Goal: Task Accomplishment & Management: Manage account settings

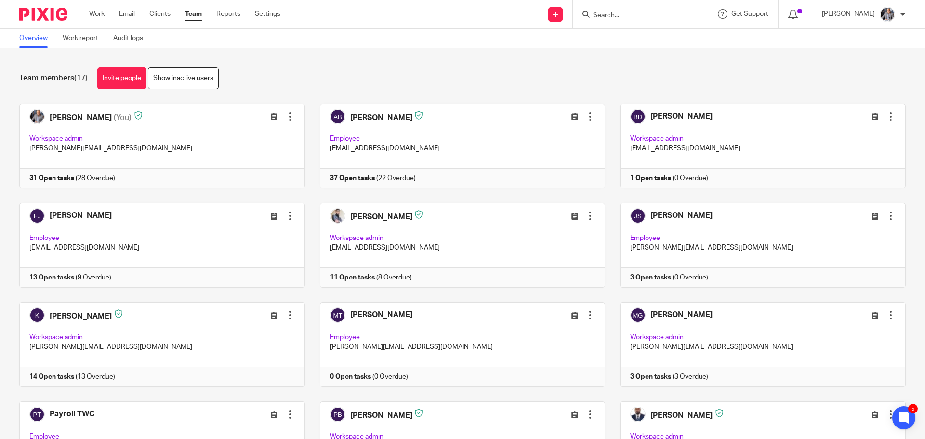
click at [636, 16] on input "Search" at bounding box center [635, 16] width 87 height 9
paste input "FRASER HOEHLE BATHROOMS"
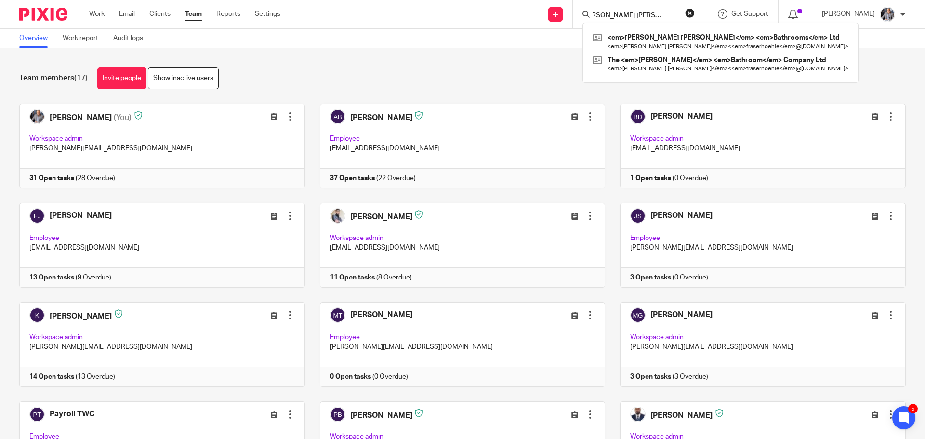
type input "FRASER HOEHLE BATHROOMS"
click button "submit" at bounding box center [0, 0] width 0 height 0
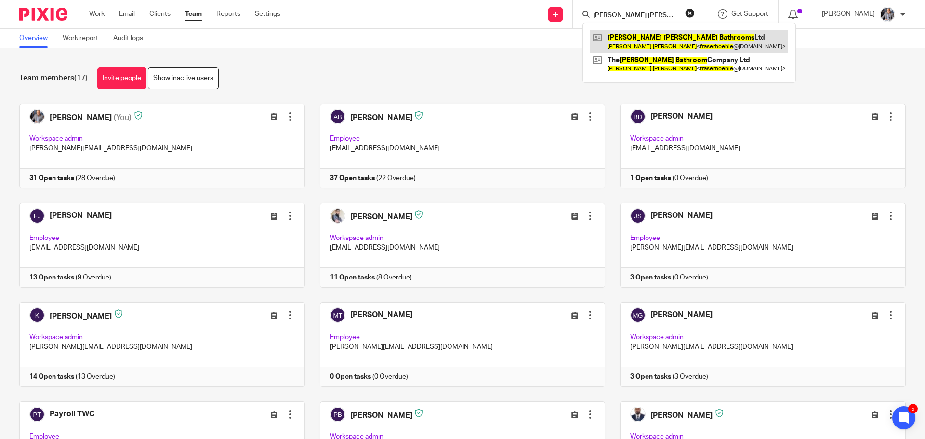
click at [650, 42] on link at bounding box center [689, 41] width 198 height 22
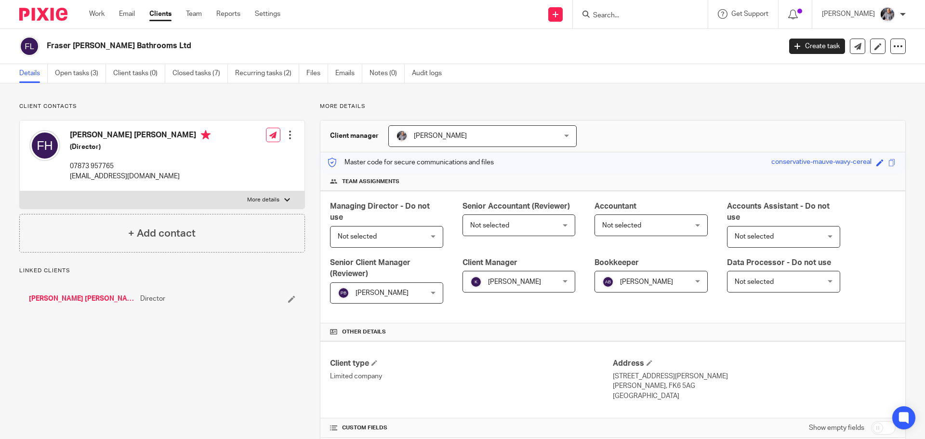
scroll to position [217, 0]
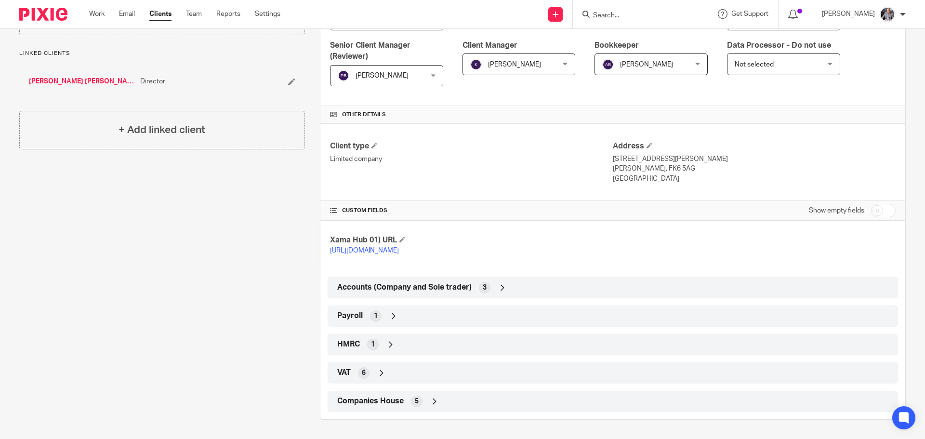
click at [347, 348] on span "HMRC" at bounding box center [348, 344] width 23 height 10
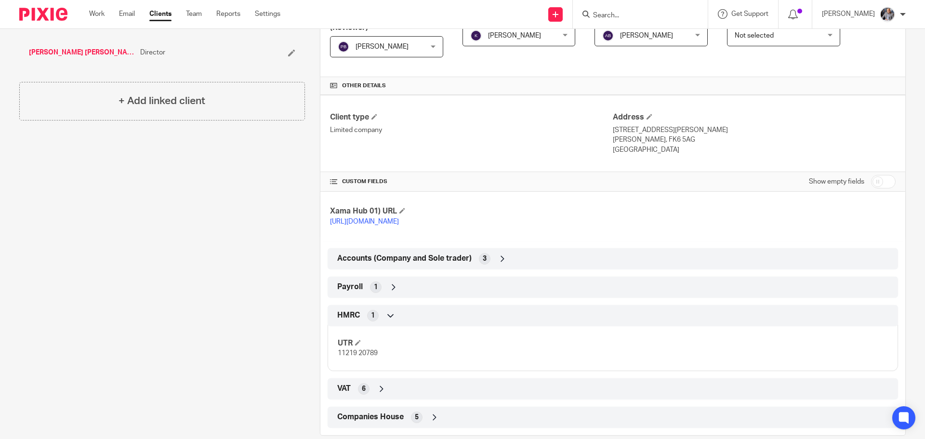
scroll to position [262, 0]
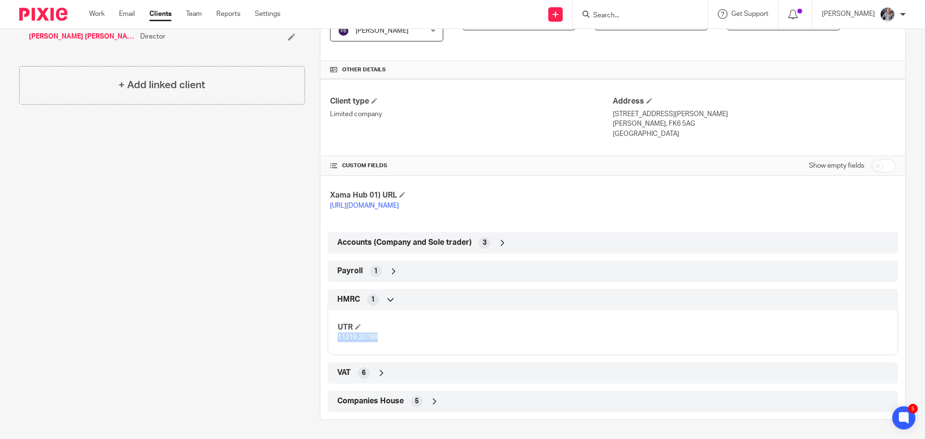
drag, startPoint x: 380, startPoint y: 336, endPoint x: 322, endPoint y: 335, distance: 57.4
click at [323, 335] on div "HMRC 1 UTR 11219 20789" at bounding box center [613, 322] width 585 height 66
click at [493, 330] on h4 "UTR" at bounding box center [475, 327] width 275 height 10
click at [342, 273] on span "Payroll" at bounding box center [350, 271] width 26 height 10
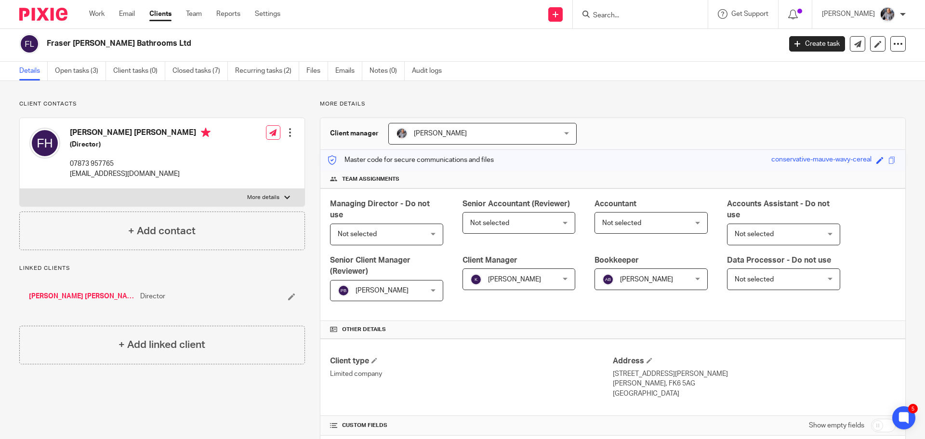
scroll to position [0, 0]
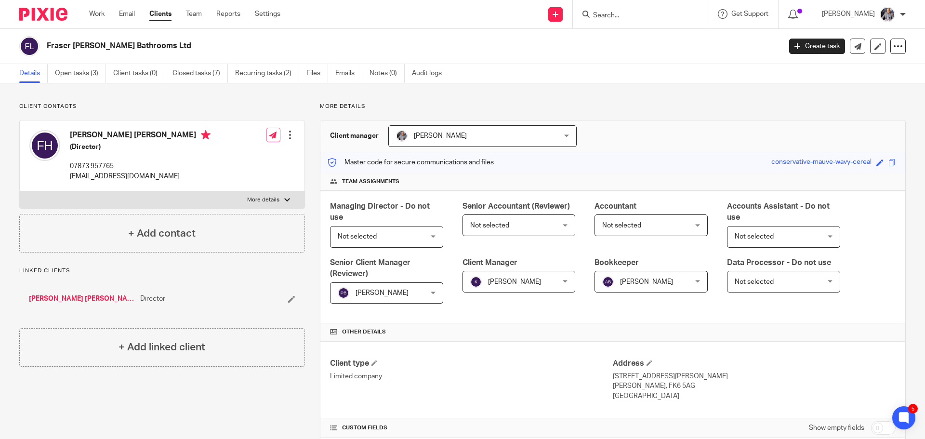
drag, startPoint x: 59, startPoint y: 44, endPoint x: 133, endPoint y: 44, distance: 74.2
click at [133, 44] on h2 "Fraser [PERSON_NAME] Bathrooms Ltd" at bounding box center [338, 46] width 583 height 10
click at [630, 15] on input "Search" at bounding box center [635, 16] width 87 height 9
click at [99, 72] on link "Open tasks (3)" at bounding box center [80, 73] width 51 height 19
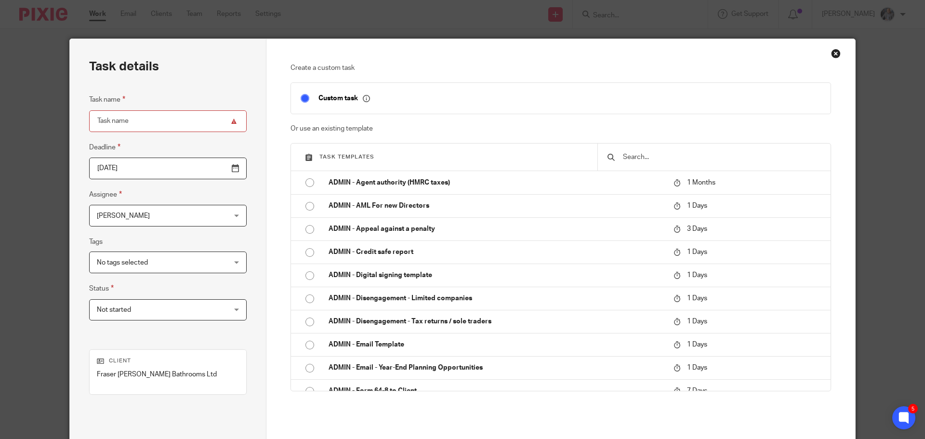
click at [661, 156] on input "text" at bounding box center [721, 157] width 199 height 11
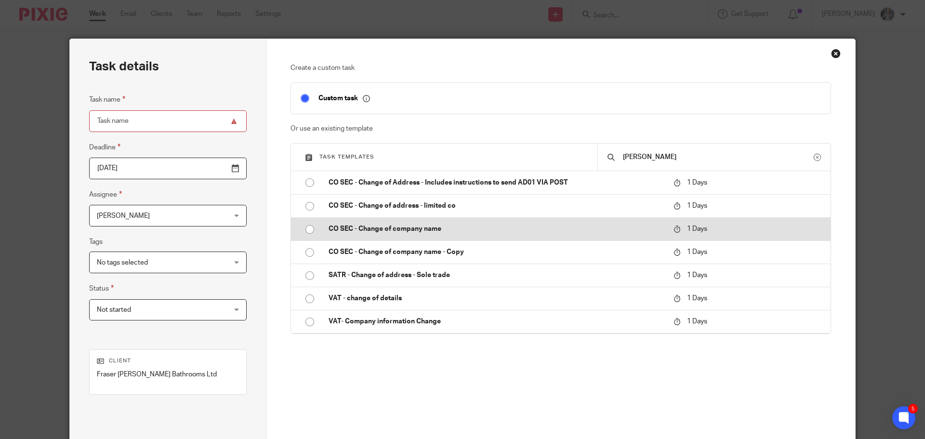
type input "chang"
click at [415, 228] on p "CO SEC - Change of company name" at bounding box center [496, 229] width 335 height 10
type input "2025-09-18"
type input "CO SEC - Change of company name"
checkbox input "false"
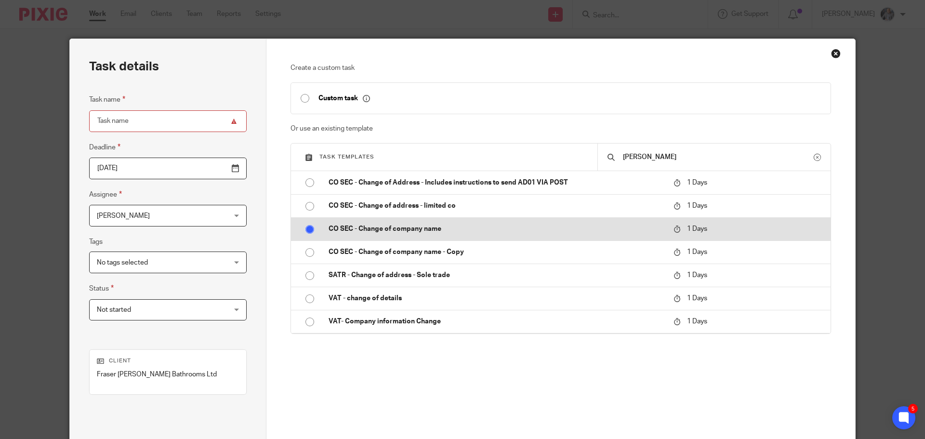
radio input "true"
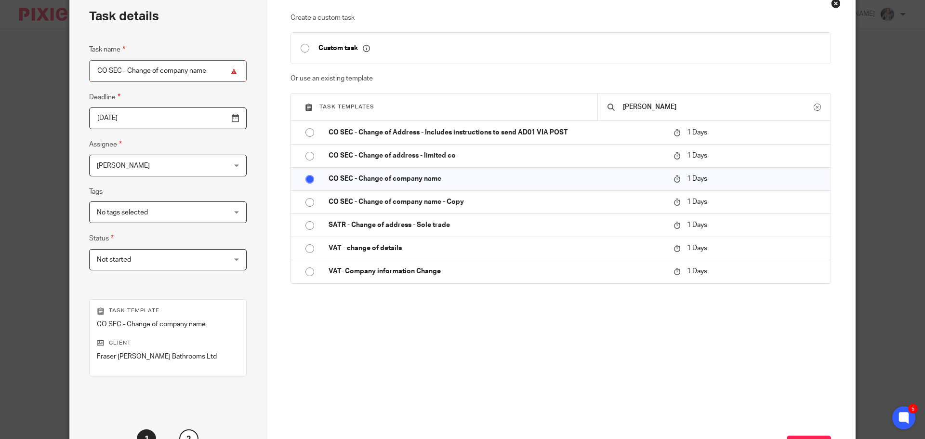
scroll to position [131, 0]
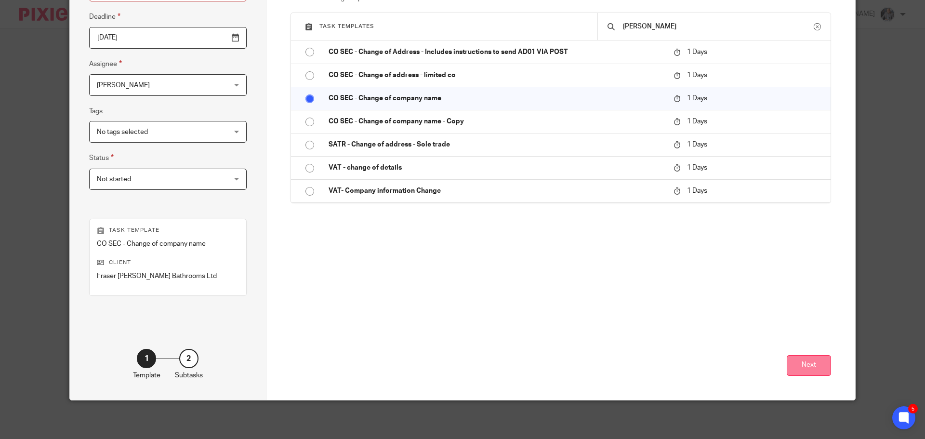
click at [818, 370] on button "Next" at bounding box center [809, 365] width 44 height 21
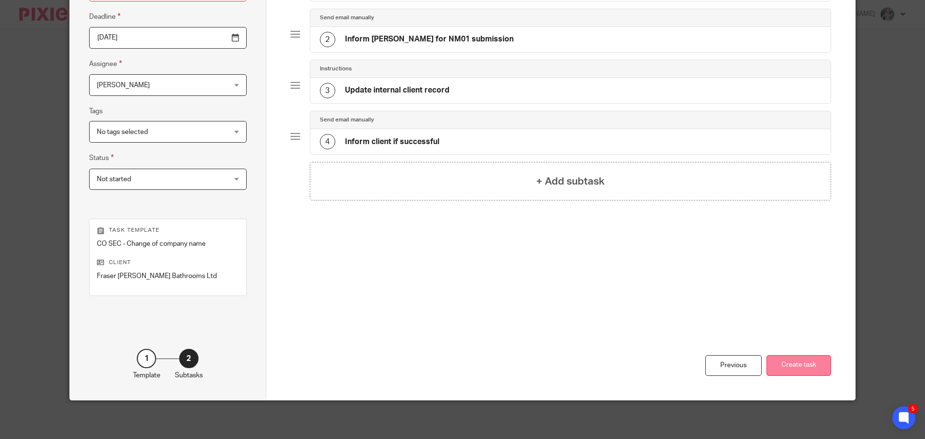
click at [788, 368] on button "Create task" at bounding box center [799, 365] width 65 height 21
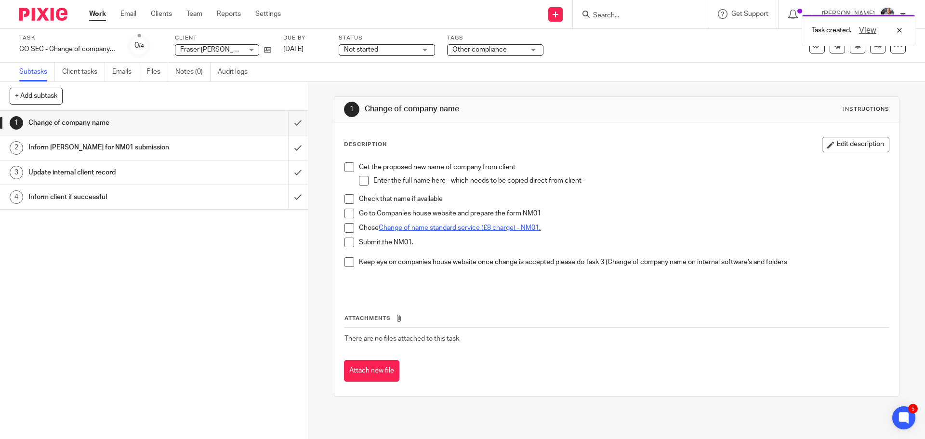
click at [627, 179] on p "Enter the full name here - which needs to be copied direct from client -" at bounding box center [631, 181] width 515 height 10
click at [862, 143] on button "Edit description" at bounding box center [855, 144] width 67 height 15
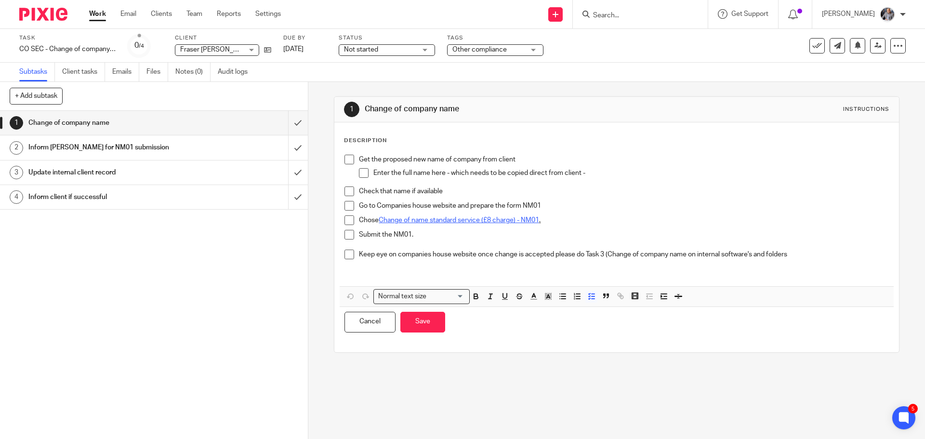
click at [596, 177] on p "Enter the full name here - which needs to be copied direct from client -" at bounding box center [631, 173] width 515 height 10
click at [426, 322] on button "Save" at bounding box center [423, 322] width 45 height 21
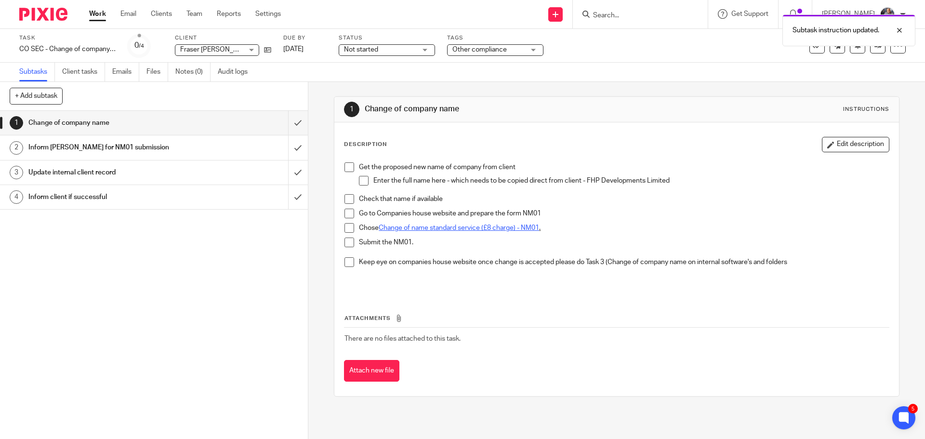
click at [79, 147] on h1 "Inform [PERSON_NAME] for NM01 submission" at bounding box center [111, 147] width 167 height 14
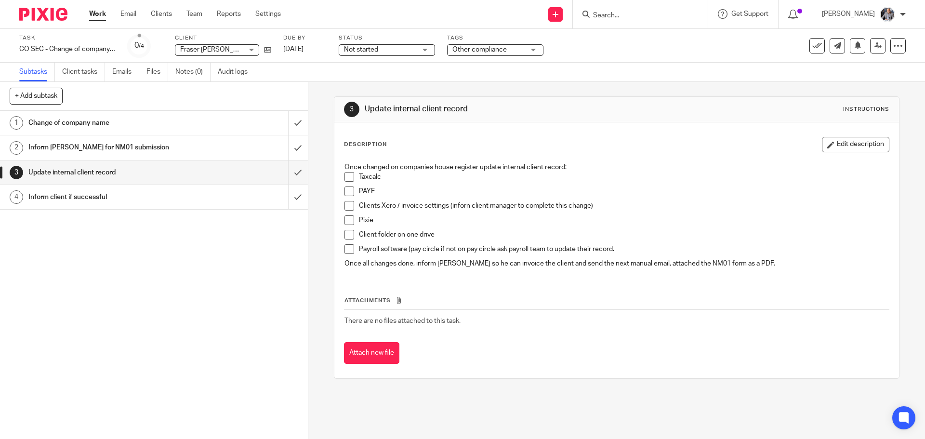
click at [83, 200] on h1 "Inform client if successful" at bounding box center [111, 197] width 167 height 14
click at [113, 151] on h1 "Inform [PERSON_NAME] for NM01 submission" at bounding box center [111, 147] width 167 height 14
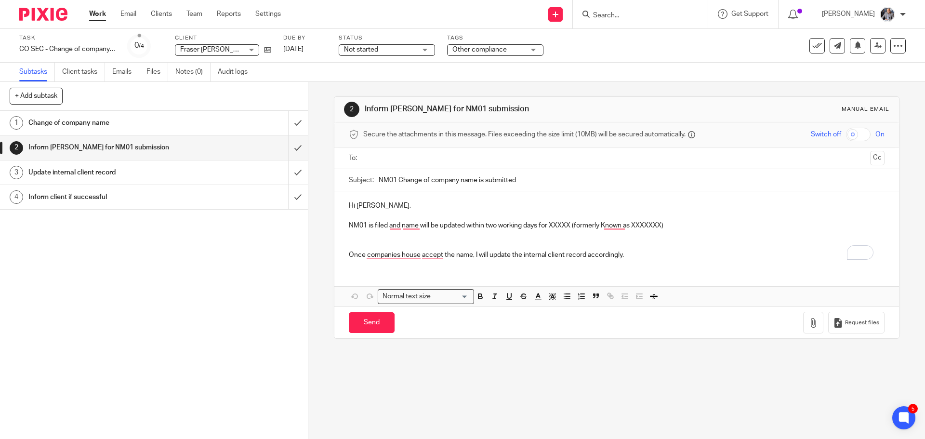
click at [63, 124] on h1 "Change of company name" at bounding box center [111, 123] width 167 height 14
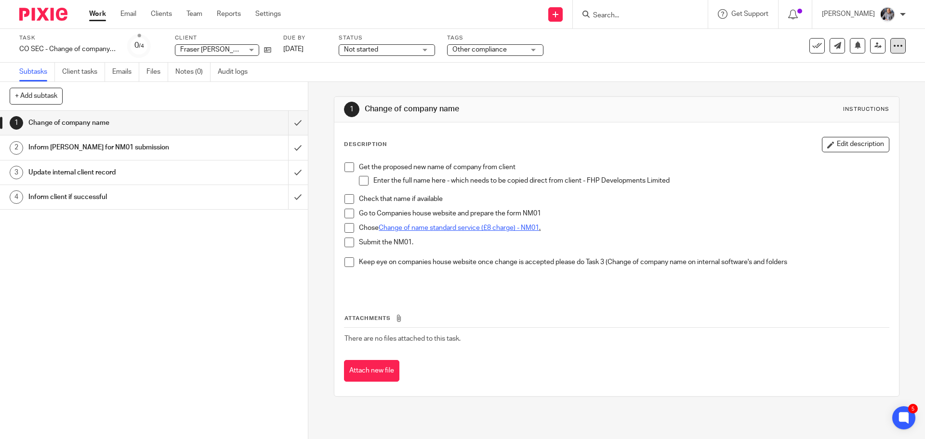
click at [893, 51] on div at bounding box center [898, 45] width 15 height 15
click at [856, 68] on span "See template in use" at bounding box center [860, 70] width 60 height 7
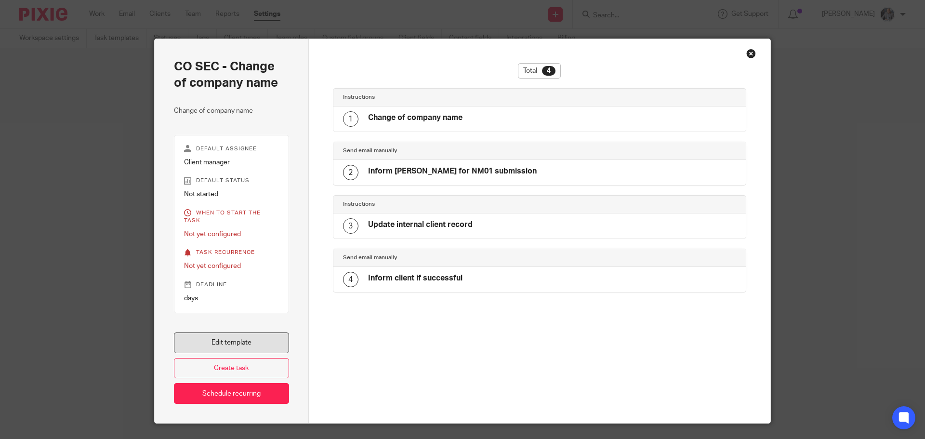
click at [227, 335] on link "Edit template" at bounding box center [231, 343] width 115 height 21
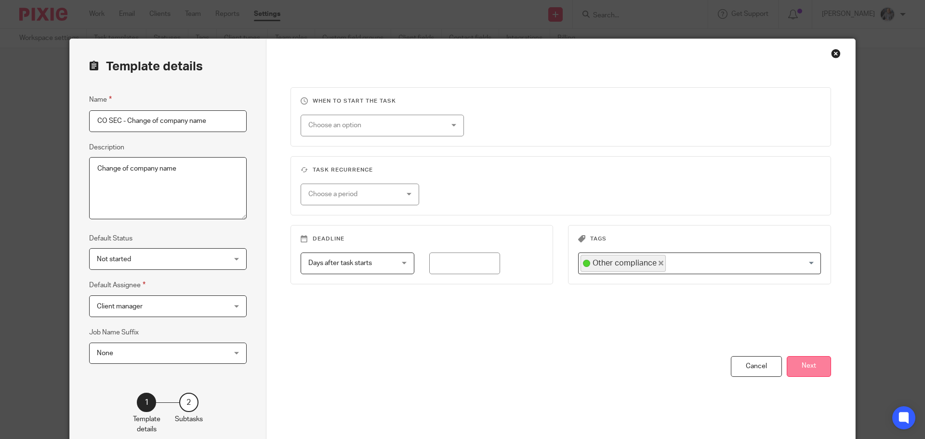
click at [814, 366] on button "Next" at bounding box center [809, 366] width 44 height 21
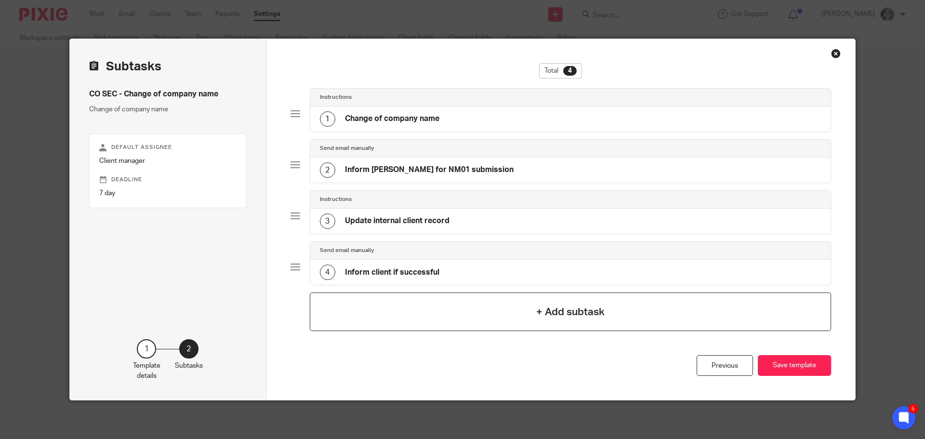
click at [622, 308] on div "+ Add subtask" at bounding box center [571, 312] width 522 height 39
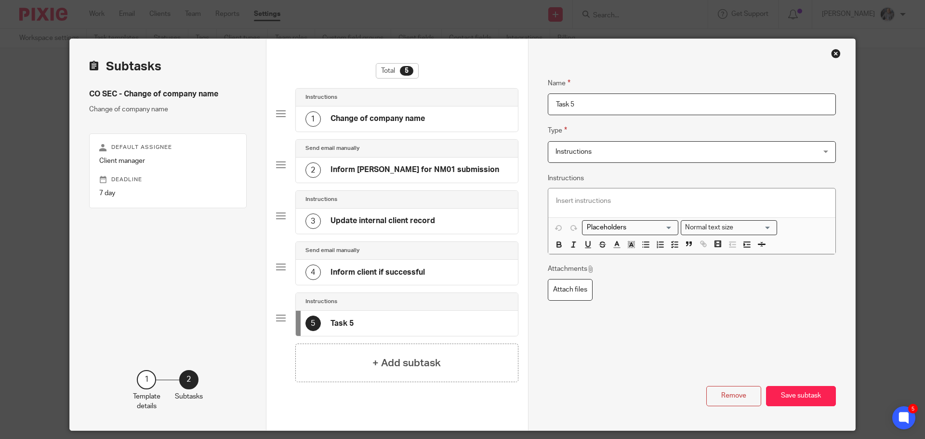
drag, startPoint x: 587, startPoint y: 103, endPoint x: 517, endPoint y: 102, distance: 70.4
click at [518, 102] on div "Subtasks CO SEC - Change of company name Change of company name Default assigne…" at bounding box center [463, 234] width 786 height 391
type input "Confirm work with client"
click at [616, 157] on span "Instructions" at bounding box center [668, 152] width 224 height 20
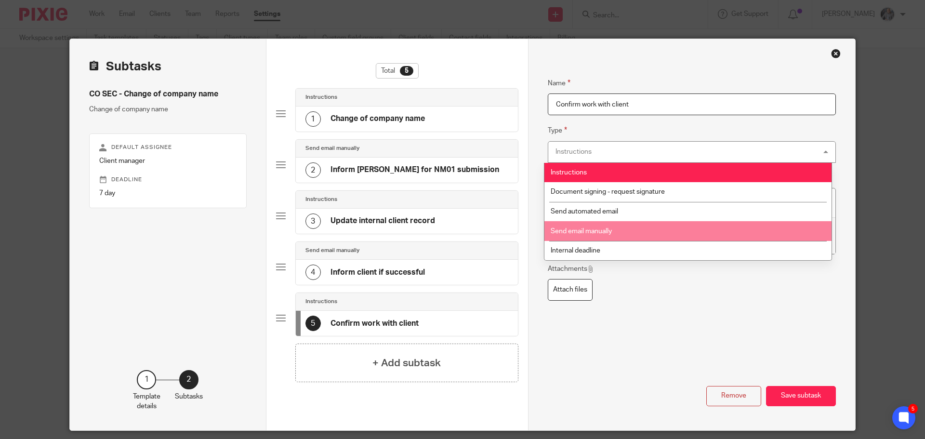
click at [614, 228] on li "Send email manually" at bounding box center [688, 231] width 287 height 20
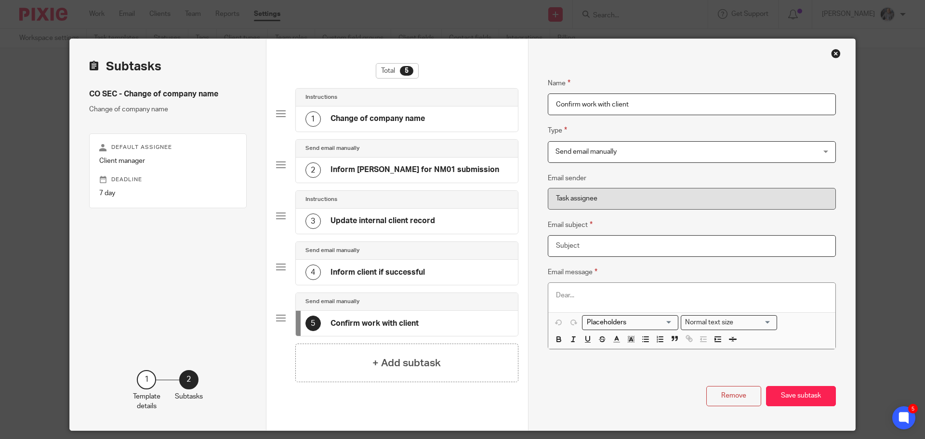
click at [575, 249] on input "Email subject" at bounding box center [692, 246] width 288 height 22
type input "CHANGES TO YOUR COMPANY"
click at [608, 325] on input "Search for option" at bounding box center [628, 323] width 89 height 10
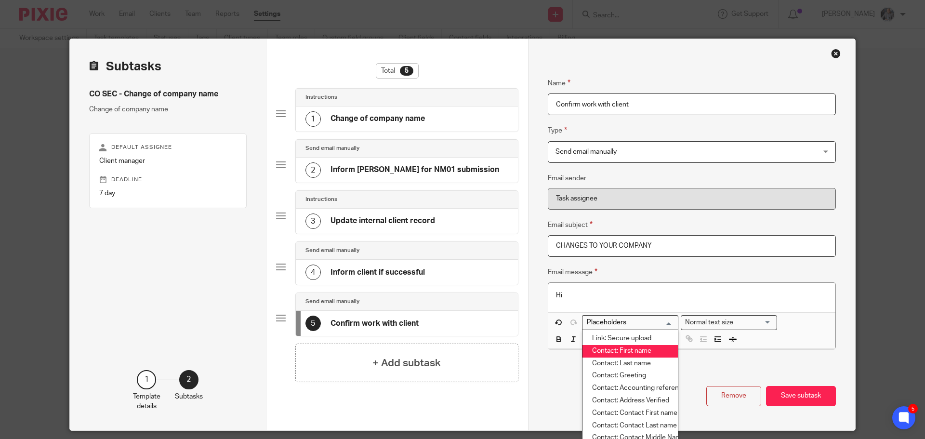
click at [636, 353] on li "Contact: First name" at bounding box center [630, 351] width 95 height 13
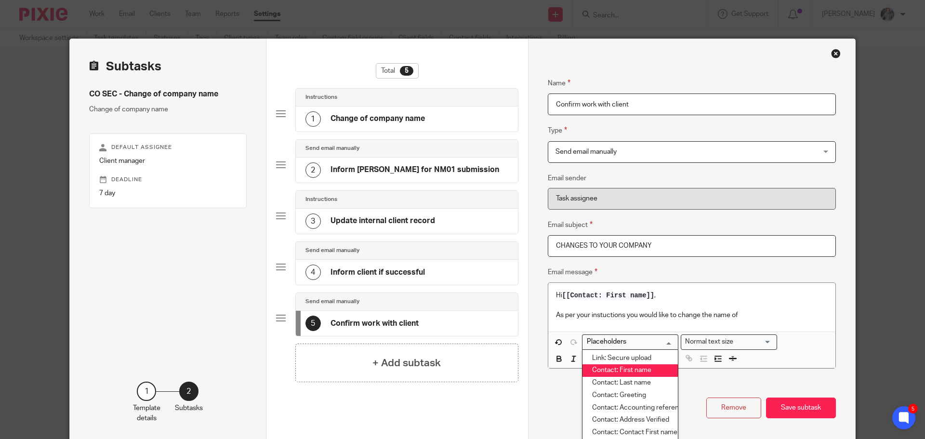
click at [636, 347] on input "Search for option" at bounding box center [628, 342] width 89 height 10
drag, startPoint x: 619, startPoint y: 359, endPoint x: 657, endPoint y: 346, distance: 39.8
click at [619, 359] on li "Client: Name" at bounding box center [630, 358] width 95 height 13
type input "clien"
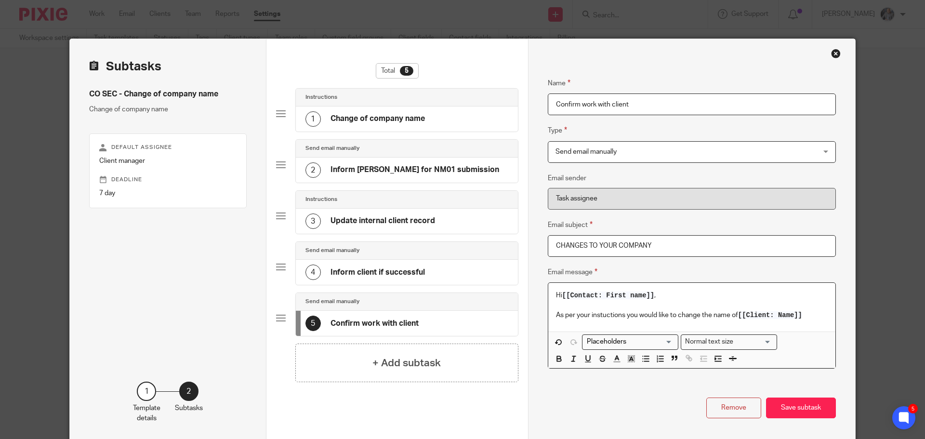
click at [736, 314] on p "As per your instuctions you would like to change the name of [[Client: Name]]" at bounding box center [692, 315] width 272 height 10
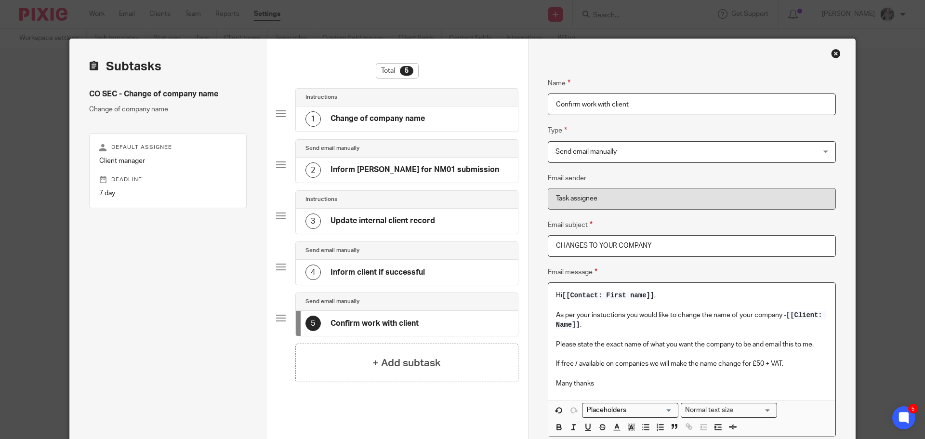
click at [794, 360] on p "If free / available on companies we will make the name change for £50 + VAT." at bounding box center [692, 364] width 272 height 10
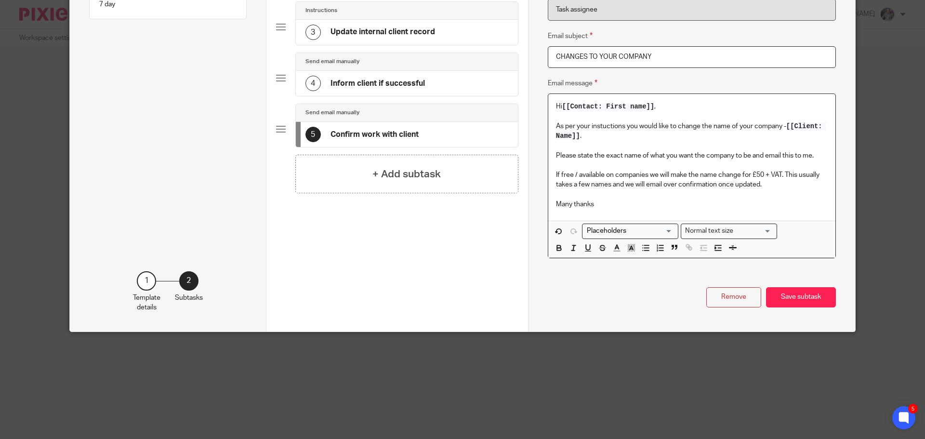
scroll to position [128, 0]
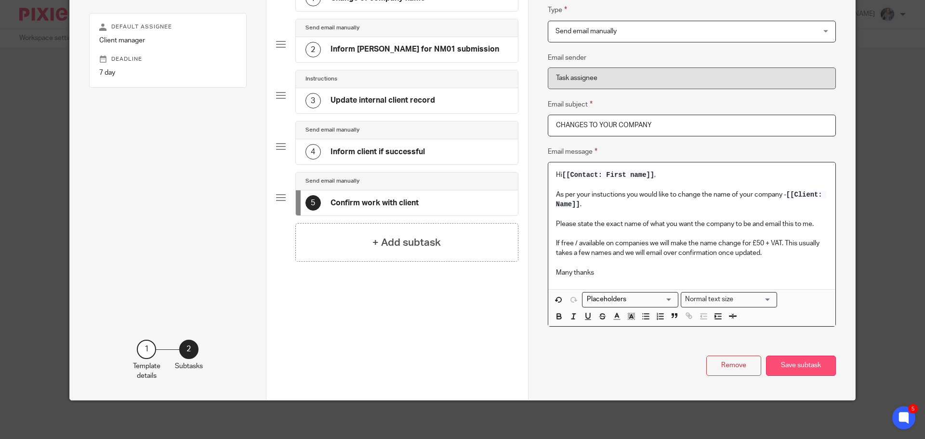
click at [798, 363] on button "Save subtask" at bounding box center [801, 366] width 70 height 21
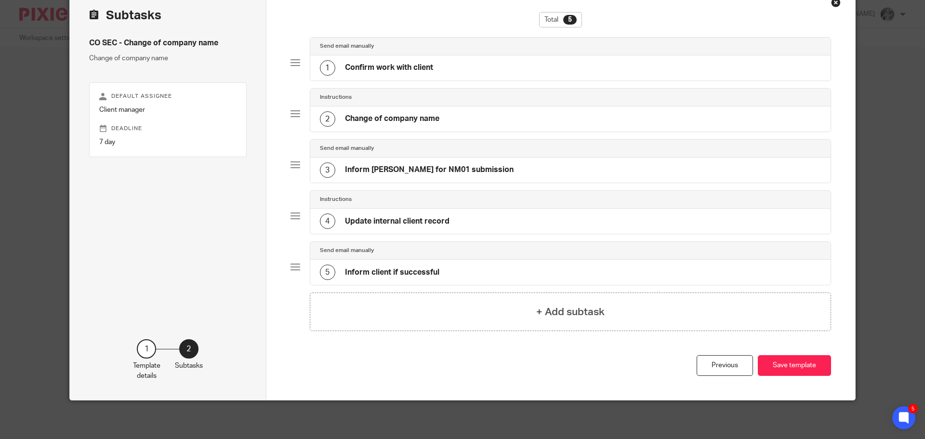
click at [390, 269] on h4 "Inform client if successful" at bounding box center [392, 273] width 94 height 10
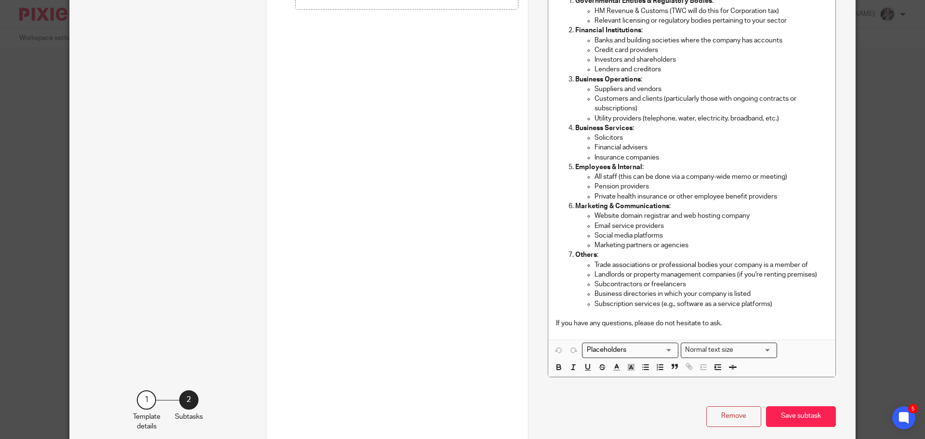
scroll to position [388, 0]
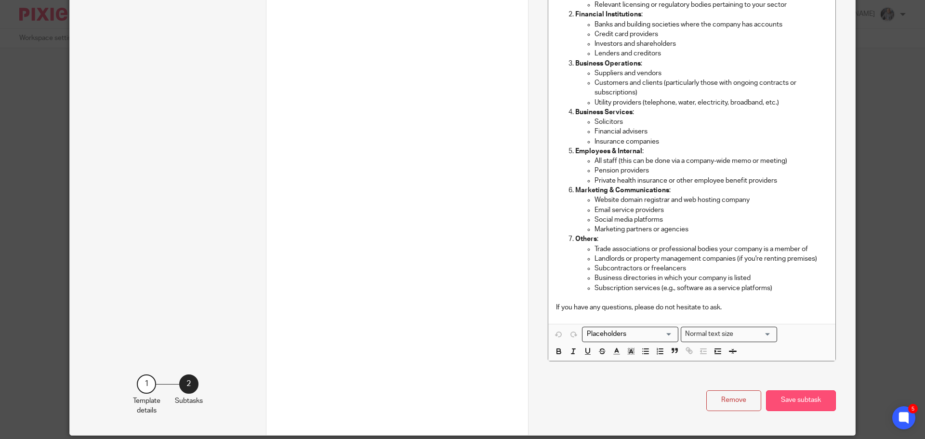
click at [797, 399] on button "Save subtask" at bounding box center [801, 400] width 70 height 21
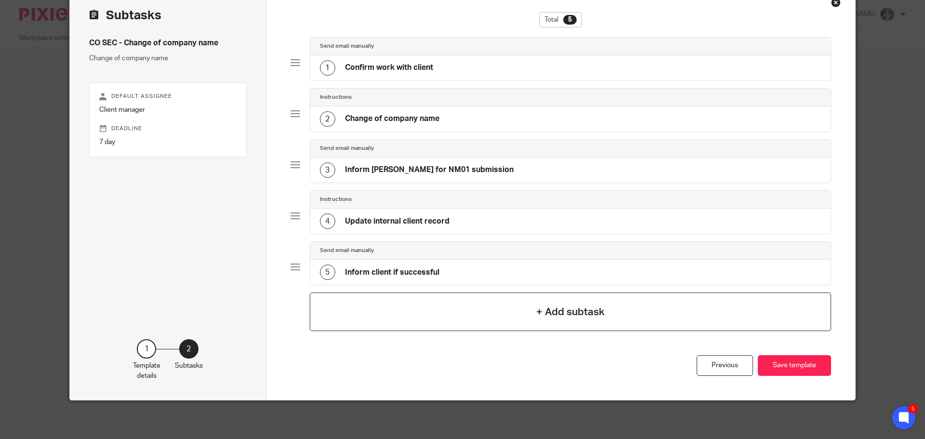
click at [525, 313] on div "+ Add subtask" at bounding box center [571, 312] width 522 height 39
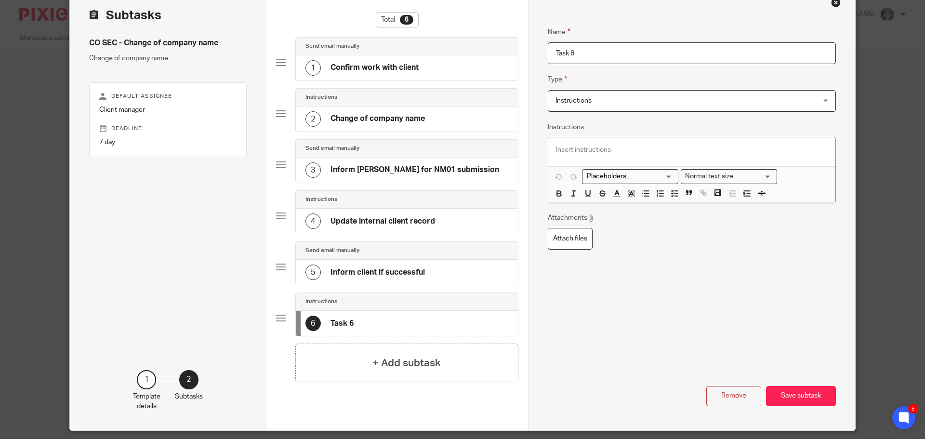
drag, startPoint x: 592, startPoint y: 52, endPoint x: 496, endPoint y: 65, distance: 96.4
click at [496, 65] on div "Subtasks CO SEC - Change of company name Change of company name Default assigne…" at bounding box center [463, 209] width 786 height 442
type input "Invoicing"
click at [575, 146] on p at bounding box center [692, 150] width 272 height 10
click at [627, 104] on span "Instructions" at bounding box center [668, 101] width 224 height 20
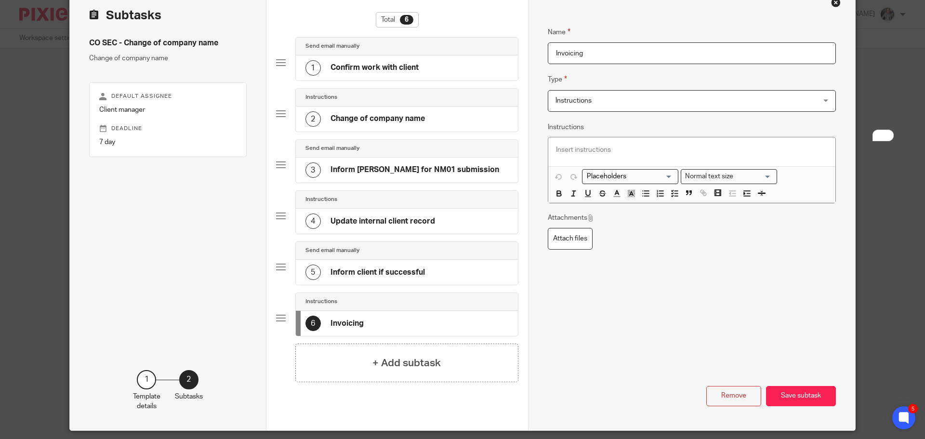
click at [614, 81] on fieldset "Type Instructions Instructions Instructions Document signing - request signatur…" at bounding box center [692, 93] width 288 height 38
click at [570, 147] on p "To enrich screen reader interactions, please activate Accessibility in Grammarl…" at bounding box center [692, 150] width 272 height 10
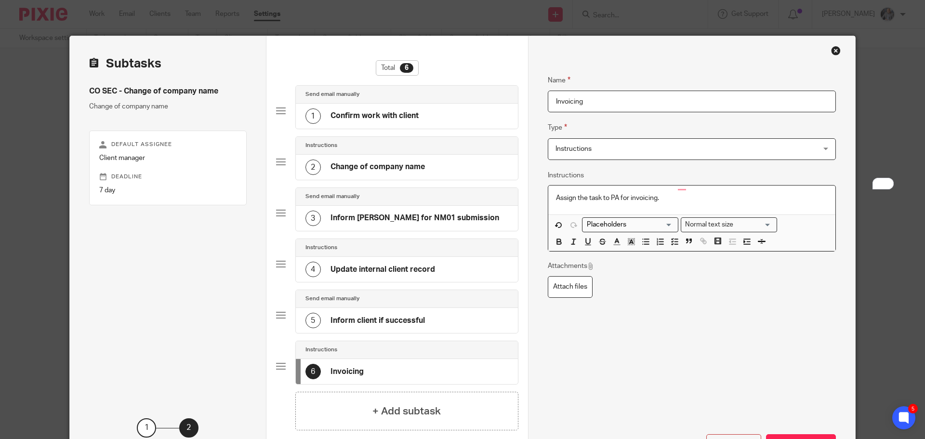
scroll to position [81, 0]
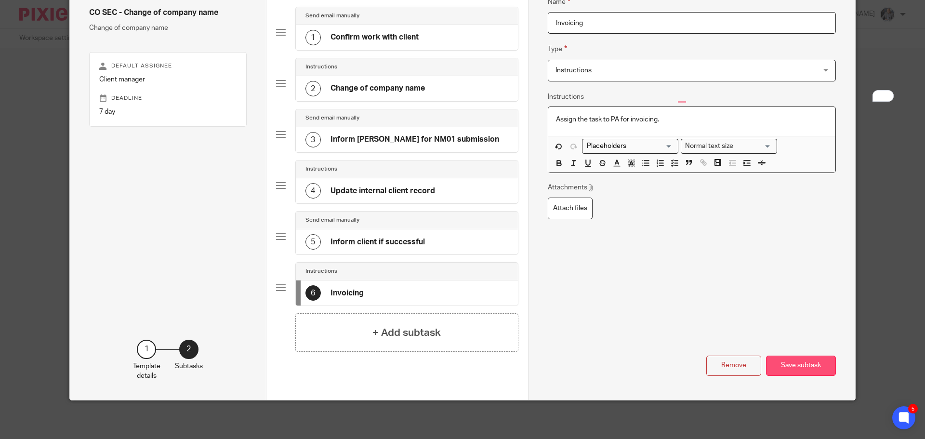
click at [800, 362] on button "Save subtask" at bounding box center [801, 366] width 70 height 21
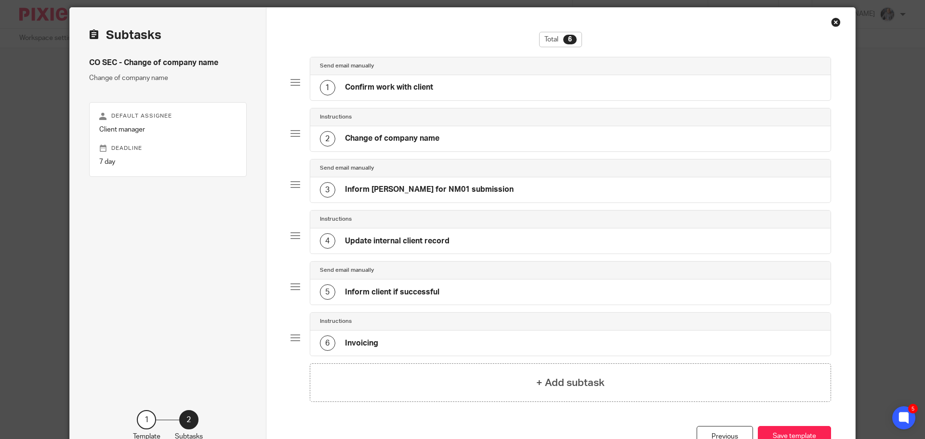
scroll to position [0, 0]
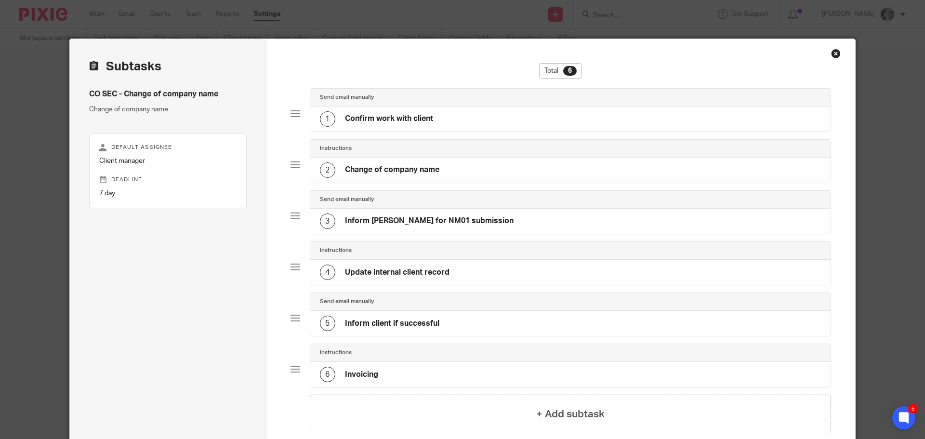
click at [382, 124] on div "1 Confirm work with client" at bounding box center [376, 118] width 113 height 15
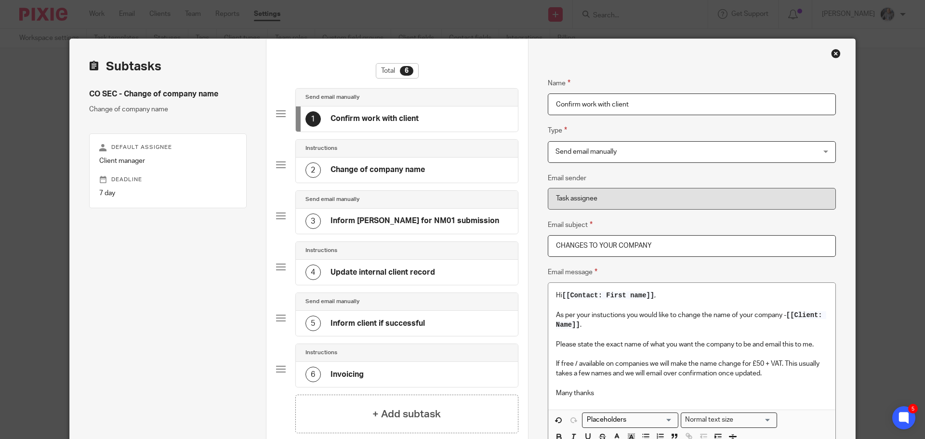
click at [758, 361] on p "If free / available on companies we will make the name change for £50 + VAT. Th…" at bounding box center [692, 369] width 272 height 20
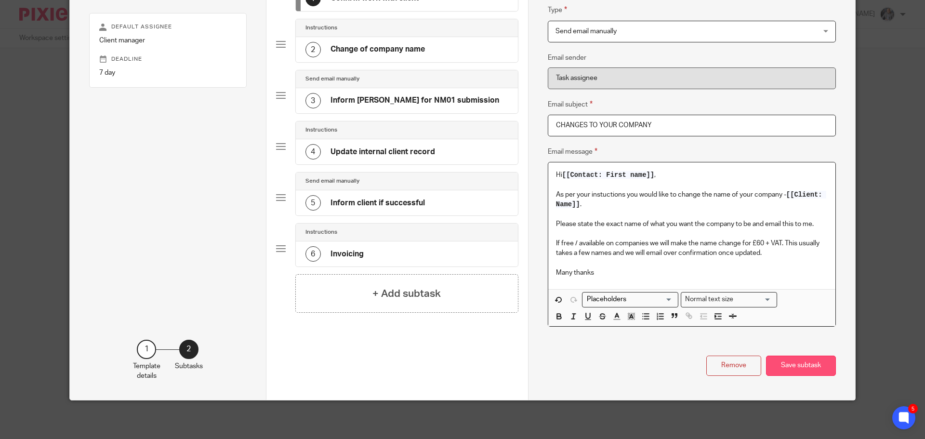
click at [801, 358] on button "Save subtask" at bounding box center [801, 366] width 70 height 21
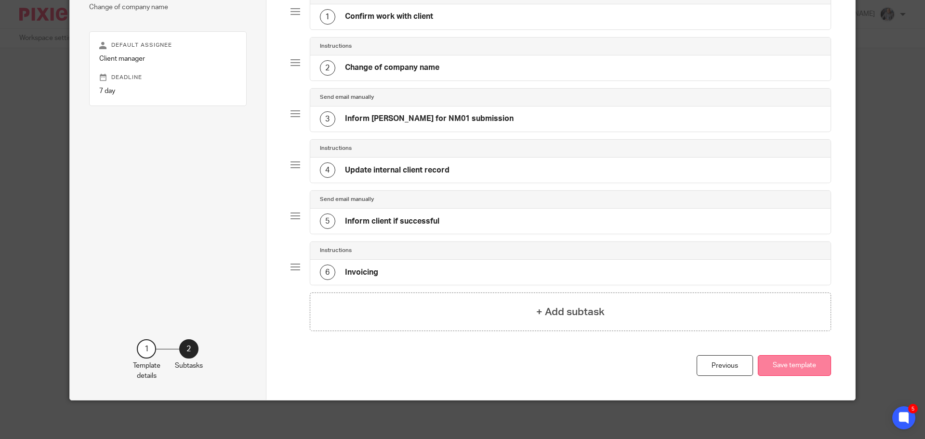
click at [774, 364] on button "Save template" at bounding box center [794, 365] width 73 height 21
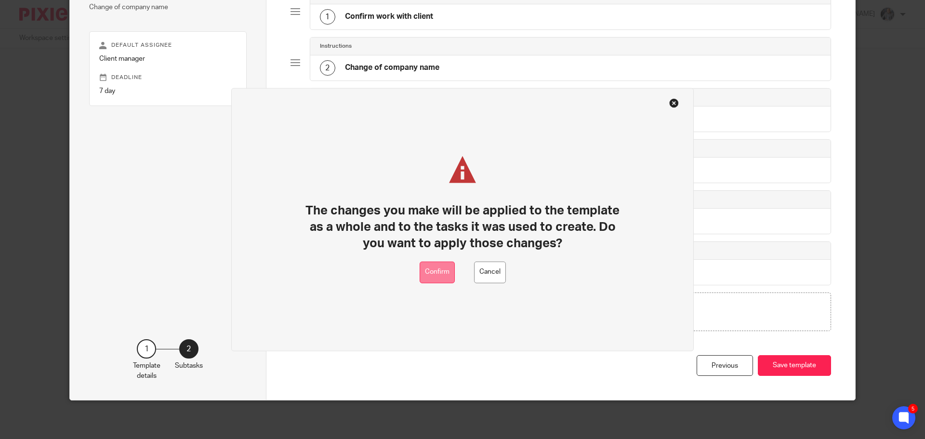
click at [423, 271] on button "Confirm" at bounding box center [437, 272] width 35 height 22
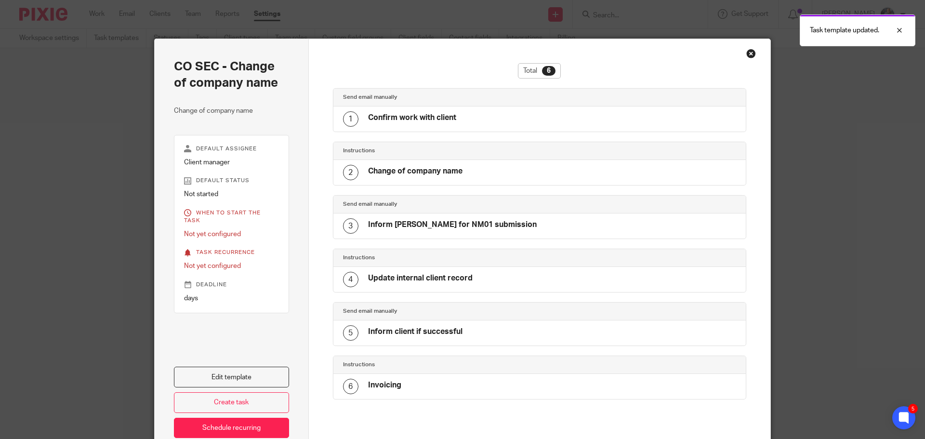
click at [749, 55] on div "Close this dialog window" at bounding box center [752, 54] width 10 height 10
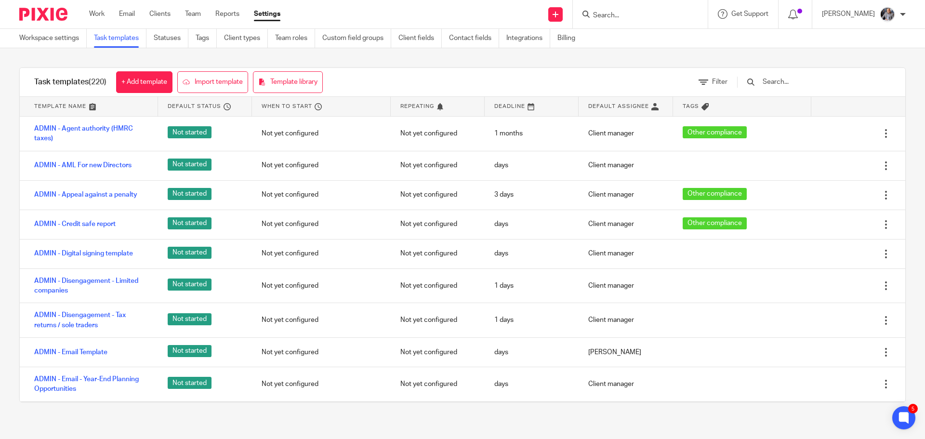
click at [656, 13] on input "Search" at bounding box center [635, 16] width 87 height 9
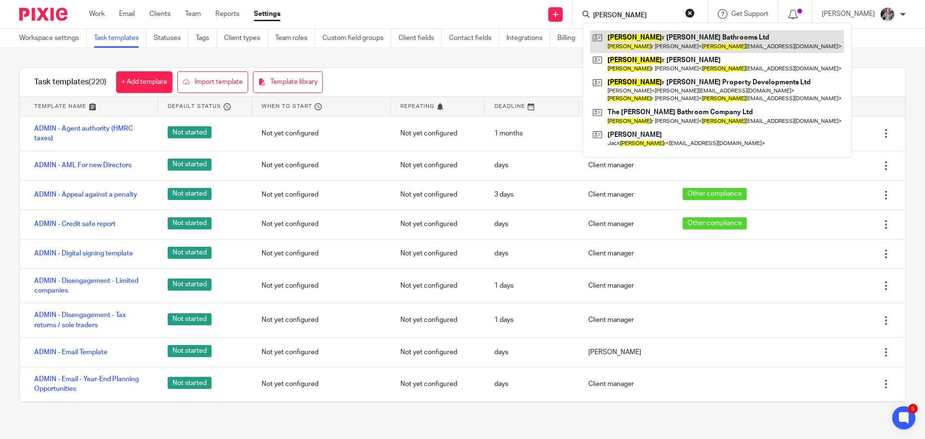
type input "frase"
click at [656, 42] on link at bounding box center [717, 41] width 254 height 22
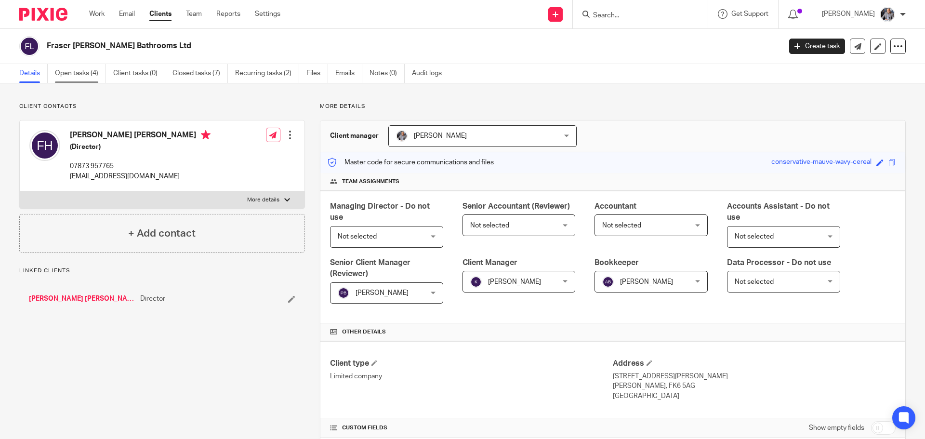
click at [84, 72] on link "Open tasks (4)" at bounding box center [80, 73] width 51 height 19
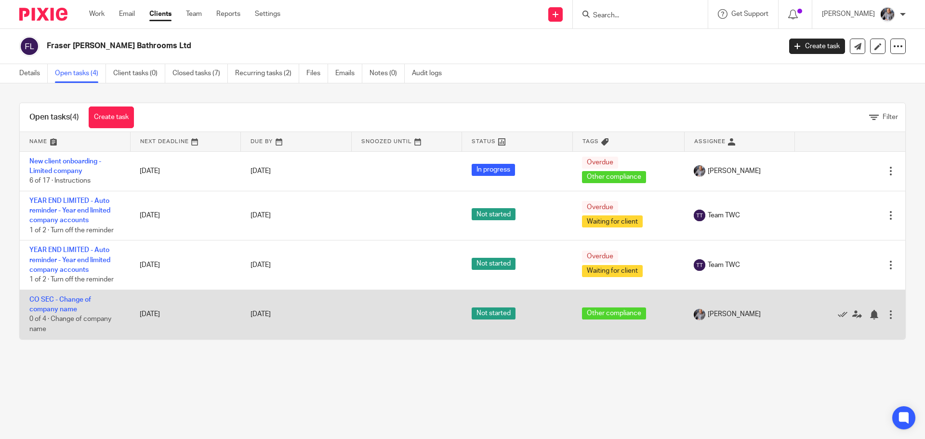
click at [886, 316] on div at bounding box center [891, 315] width 10 height 10
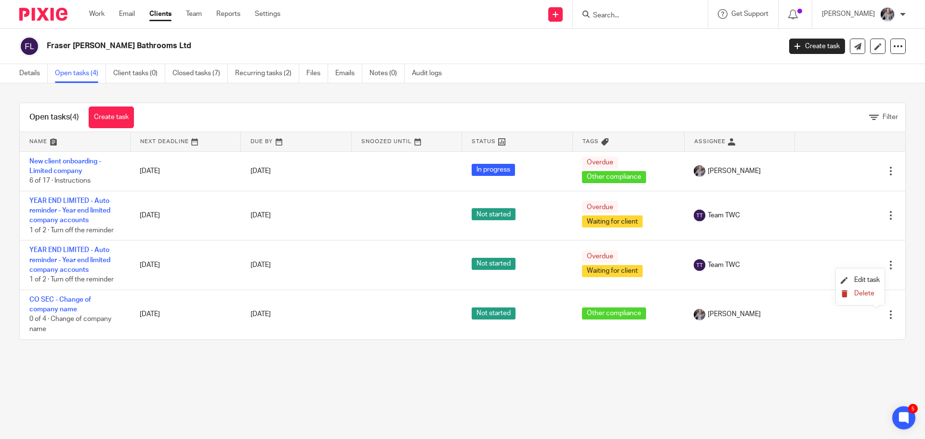
click at [861, 297] on button "Delete" at bounding box center [860, 294] width 39 height 8
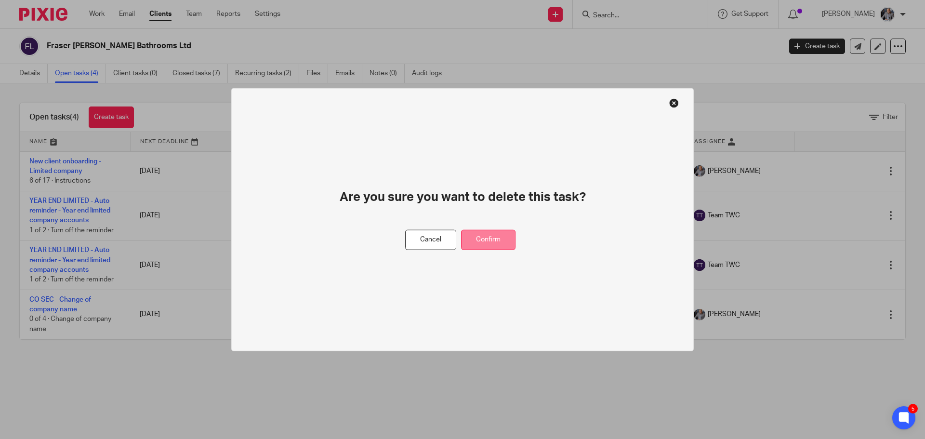
drag, startPoint x: 486, startPoint y: 235, endPoint x: 481, endPoint y: 233, distance: 5.0
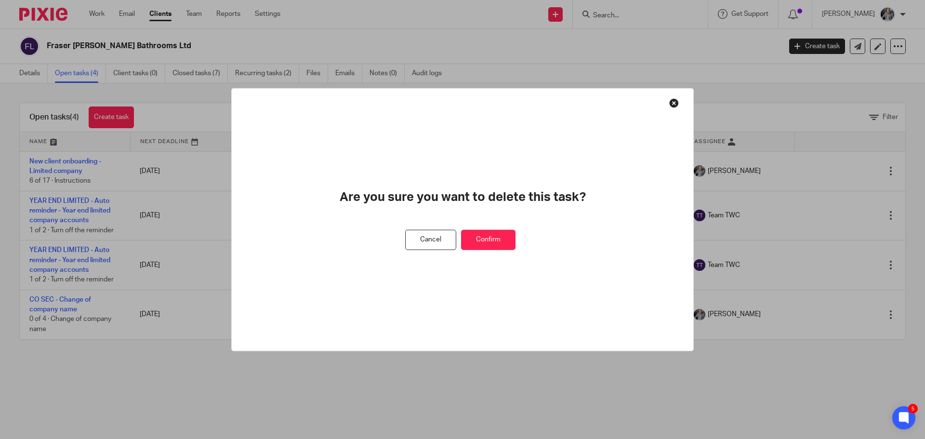
click at [485, 235] on button "Confirm" at bounding box center [488, 239] width 54 height 21
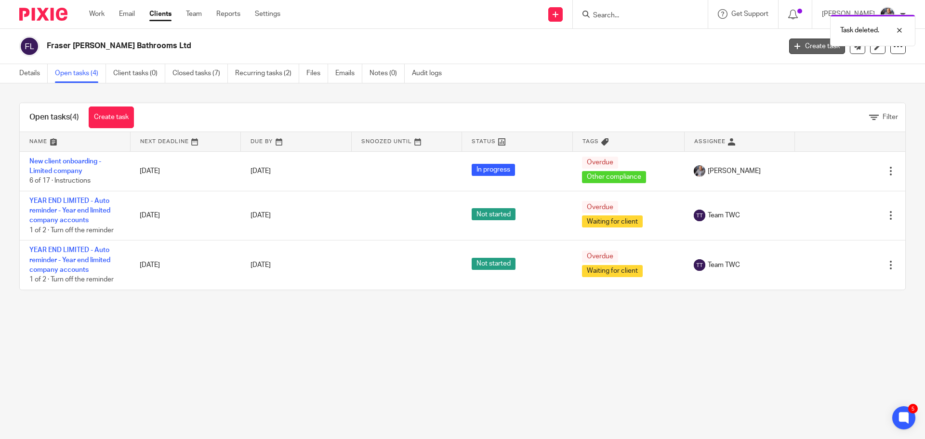
click at [796, 49] on link "Create task" at bounding box center [818, 46] width 56 height 15
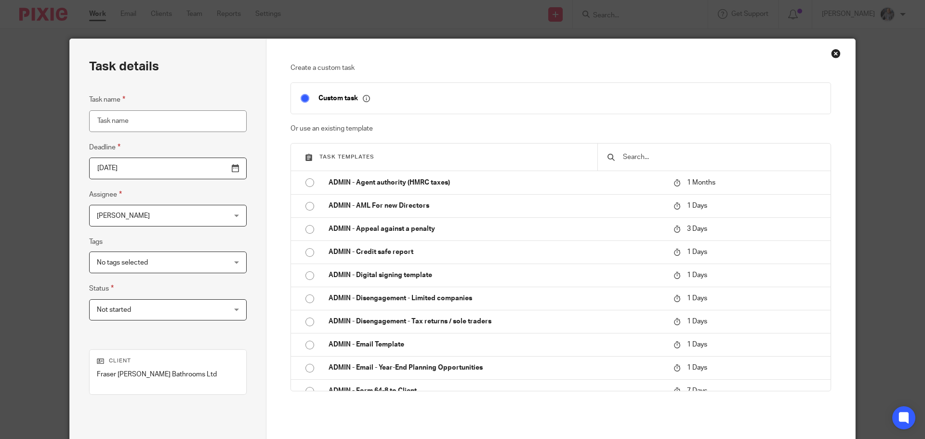
click at [646, 161] on input "text" at bounding box center [721, 157] width 199 height 11
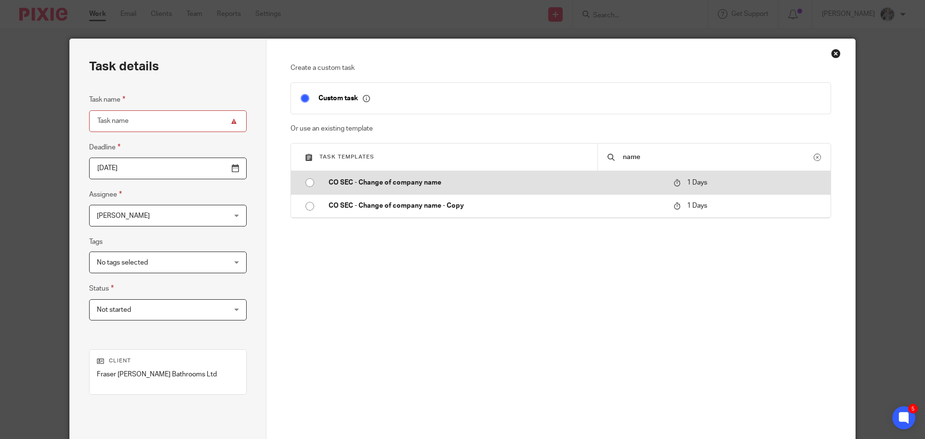
type input "name"
click at [419, 186] on p "CO SEC - Change of company name" at bounding box center [496, 183] width 335 height 10
type input "2025-09-18"
type input "CO SEC - Change of company name"
checkbox input "false"
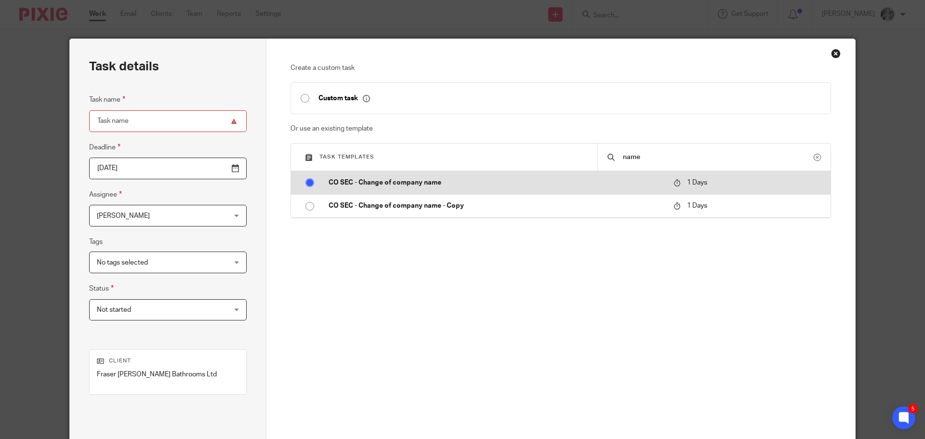
radio input "true"
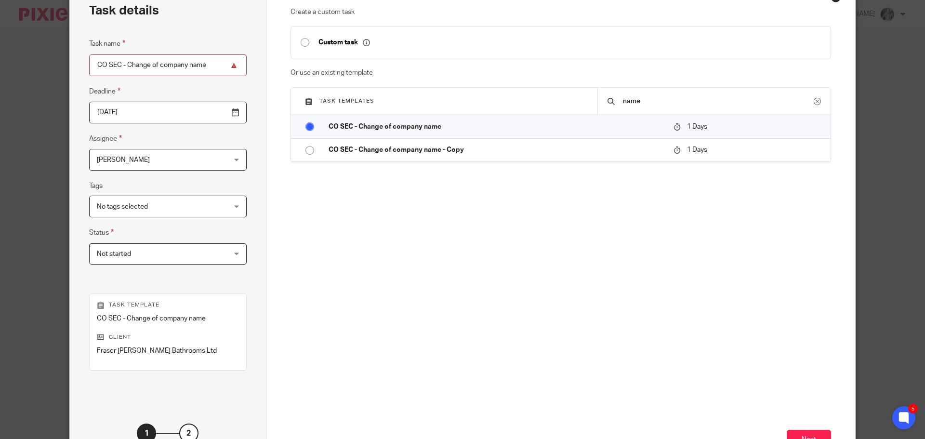
scroll to position [131, 0]
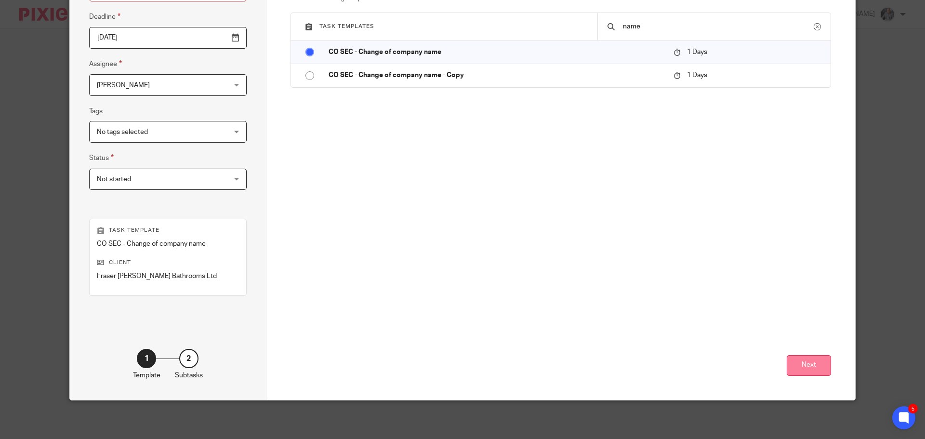
click at [808, 362] on button "Next" at bounding box center [809, 365] width 44 height 21
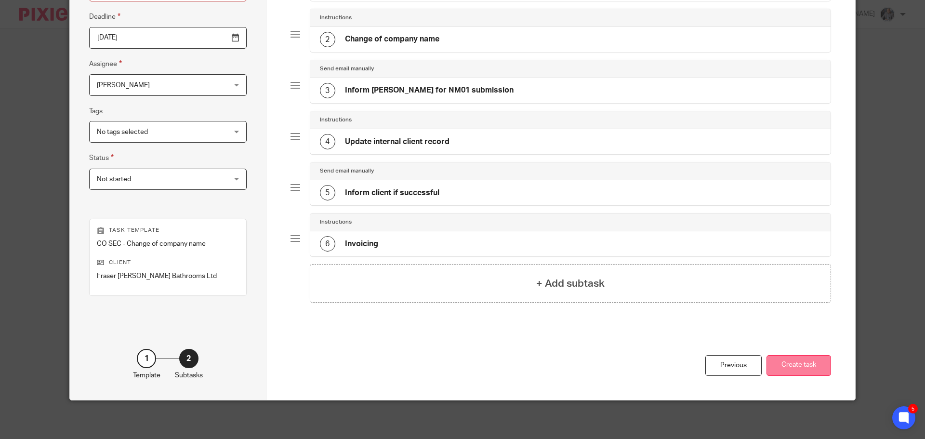
click at [811, 369] on button "Create task" at bounding box center [799, 365] width 65 height 21
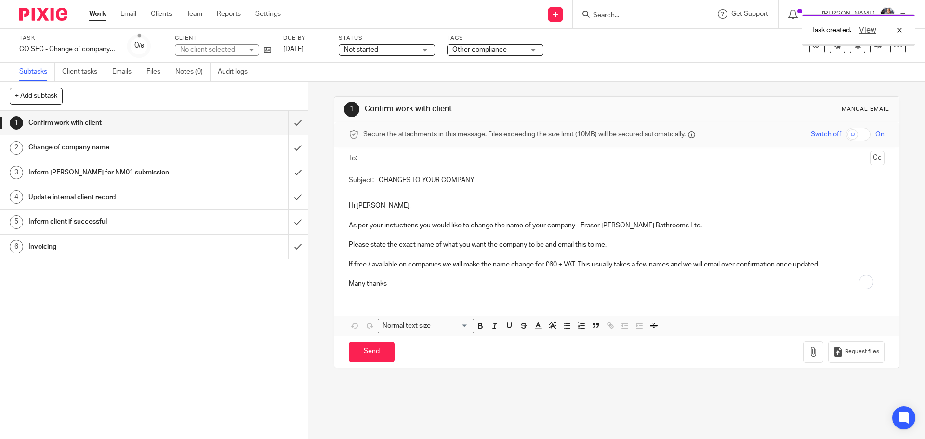
click at [402, 158] on input "text" at bounding box center [616, 158] width 499 height 11
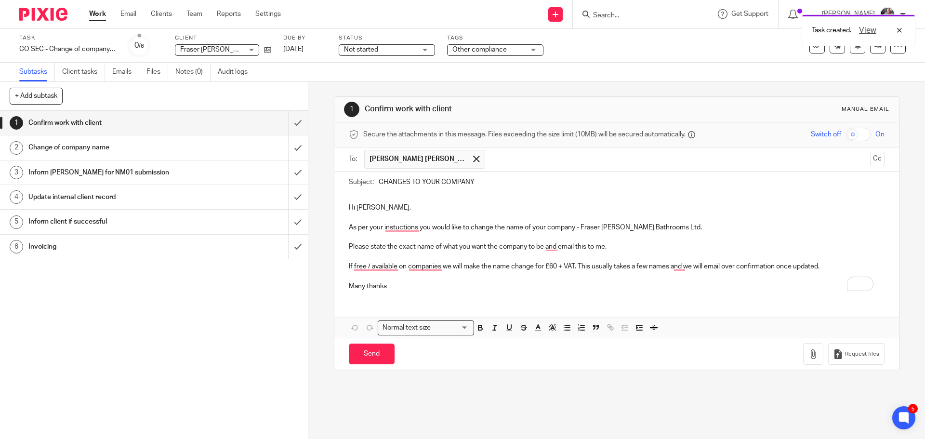
click at [696, 227] on p "As per your instuctions you would like to change the name of your company - Fra…" at bounding box center [616, 228] width 535 height 10
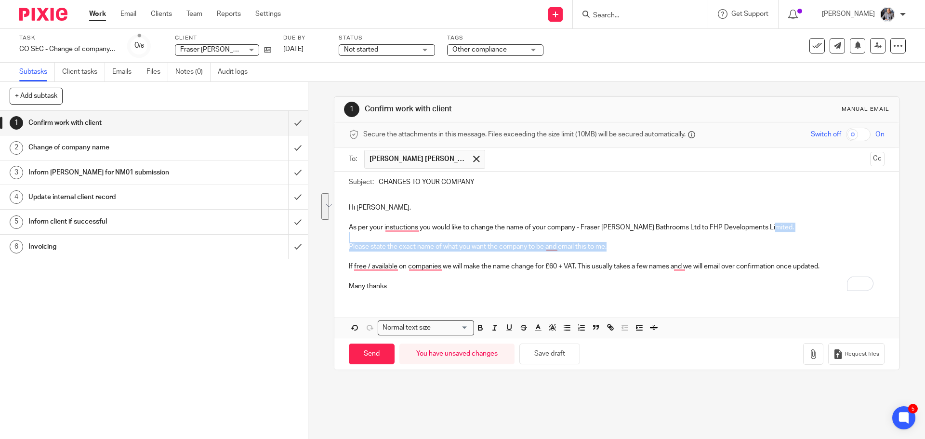
drag, startPoint x: 786, startPoint y: 225, endPoint x: 794, endPoint y: 243, distance: 20.5
click at [794, 243] on div "Hi Fraser, As per your instuctions you would like to change the name of your co…" at bounding box center [617, 245] width 564 height 105
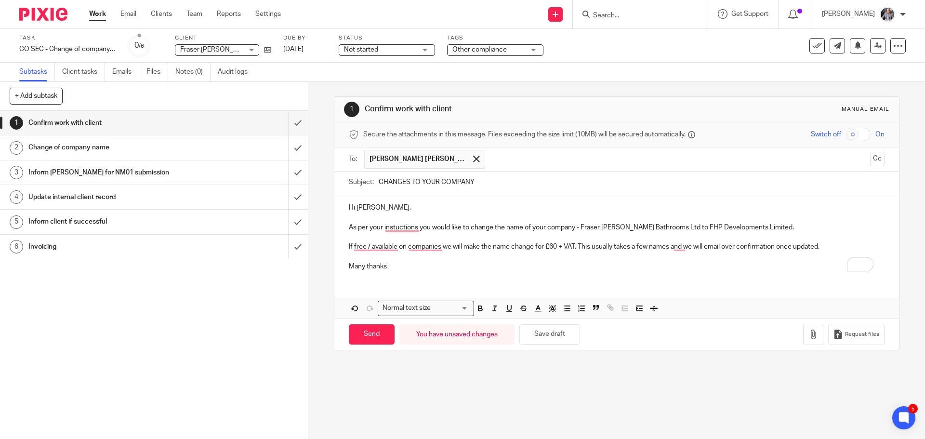
click at [385, 249] on p "If free / available on companies we will make the name change for £60 + VAT. Th…" at bounding box center [616, 247] width 535 height 10
click at [411, 246] on p "If free / available on companies we will make the name change for £60 + VAT. Th…" at bounding box center [616, 247] width 535 height 10
click at [440, 244] on p "If free / available on companies we will make the name change for £60 + VAT. Th…" at bounding box center [616, 247] width 535 height 10
click at [411, 246] on p "If free / available on companies, we will make the name change for £60 + VAT. T…" at bounding box center [616, 247] width 535 height 10
click at [416, 270] on p "Many thanks" at bounding box center [616, 267] width 535 height 10
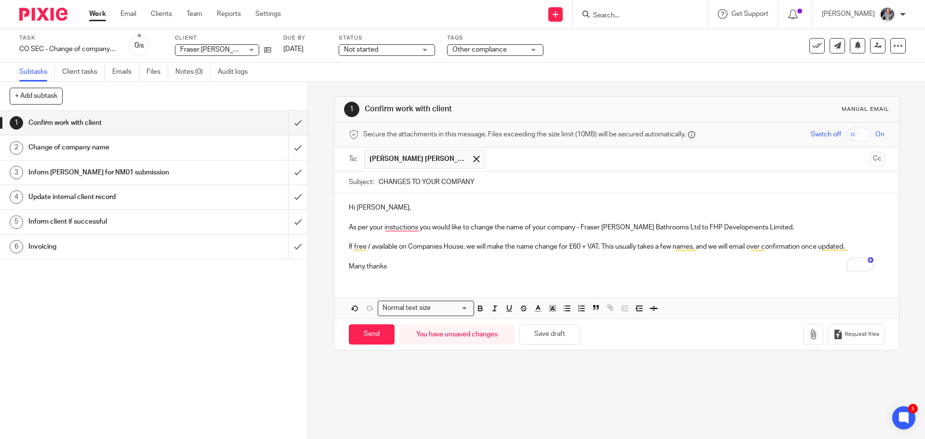
click at [394, 219] on p "To enrich screen reader interactions, please activate Accessibility in Grammarl…" at bounding box center [616, 218] width 535 height 10
click at [396, 228] on p "As per your instuctions you would like to change the name of your company - Fra…" at bounding box center [616, 228] width 535 height 10
click at [397, 271] on p "Many thanks" at bounding box center [616, 267] width 535 height 10
click at [555, 222] on p "To enrich screen reader interactions, please activate Accessibility in Grammarl…" at bounding box center [616, 218] width 535 height 10
click at [556, 225] on p "As per your instructions you would like to change the name of your company - Fr…" at bounding box center [616, 228] width 535 height 10
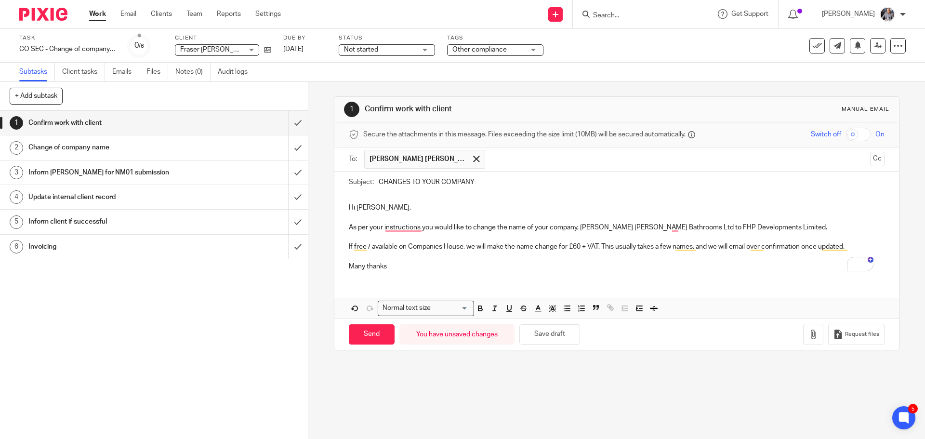
click at [855, 248] on p "If free / available on Companies House, we will make the name change for £60 + …" at bounding box center [616, 247] width 535 height 10
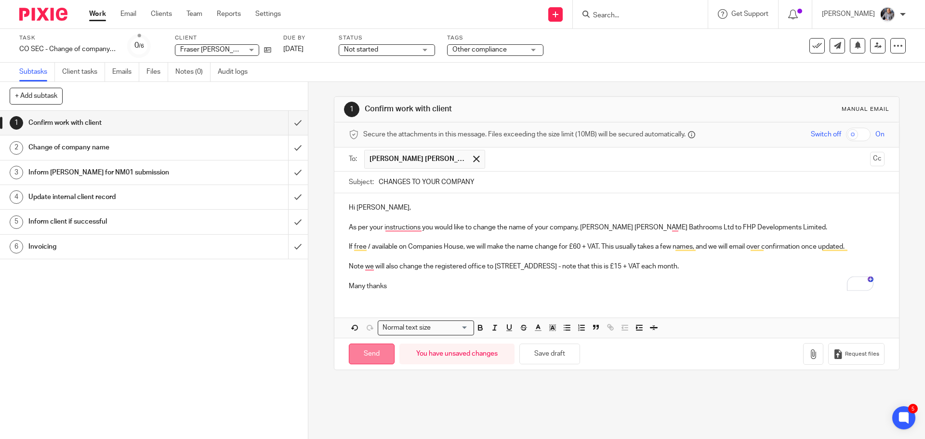
click at [361, 357] on input "Send" at bounding box center [372, 354] width 46 height 21
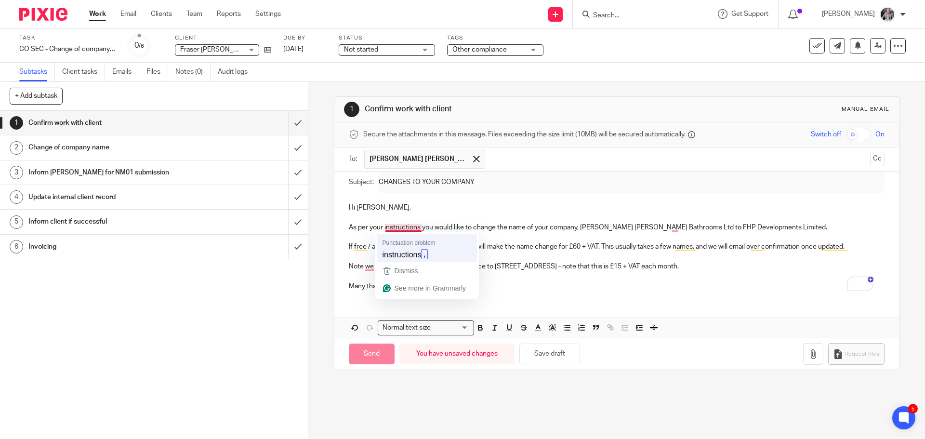
type input "Sent"
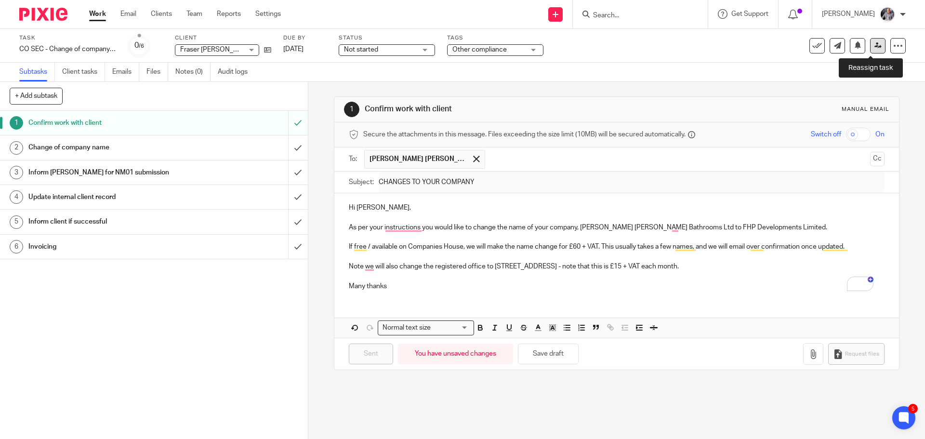
click at [870, 51] on link at bounding box center [877, 45] width 15 height 15
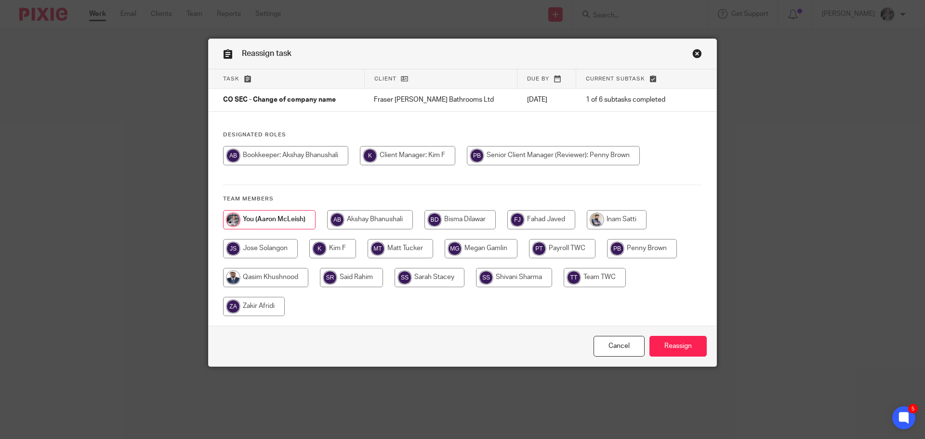
click at [275, 277] on input "radio" at bounding box center [265, 277] width 85 height 19
radio input "true"
click at [668, 347] on input "Reassign" at bounding box center [678, 346] width 57 height 21
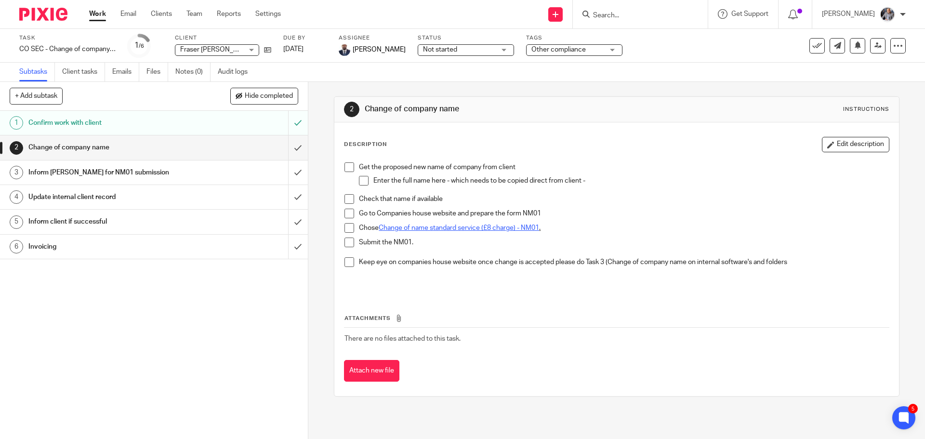
click at [62, 315] on div "1 Confirm work with client 2 Change of company name 3 Inform Aaron for NM01 sub…" at bounding box center [154, 275] width 308 height 328
click at [659, 16] on input "Search" at bounding box center [635, 16] width 87 height 9
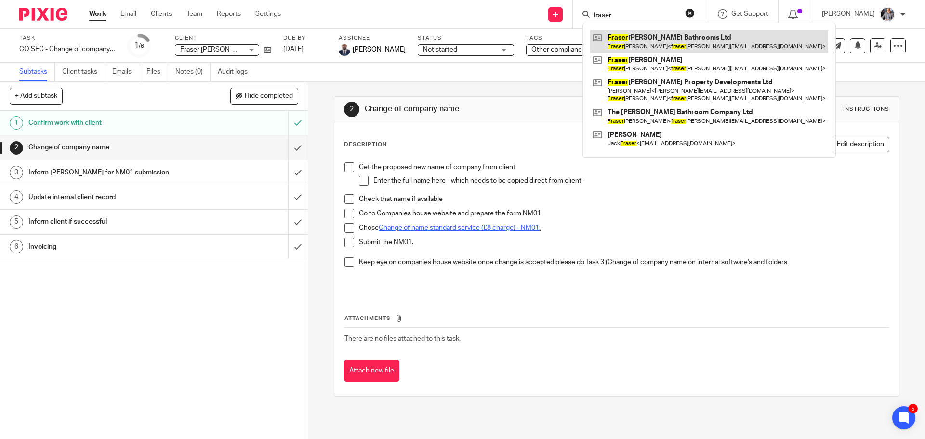
type input "fraser"
click at [656, 39] on link at bounding box center [709, 41] width 238 height 22
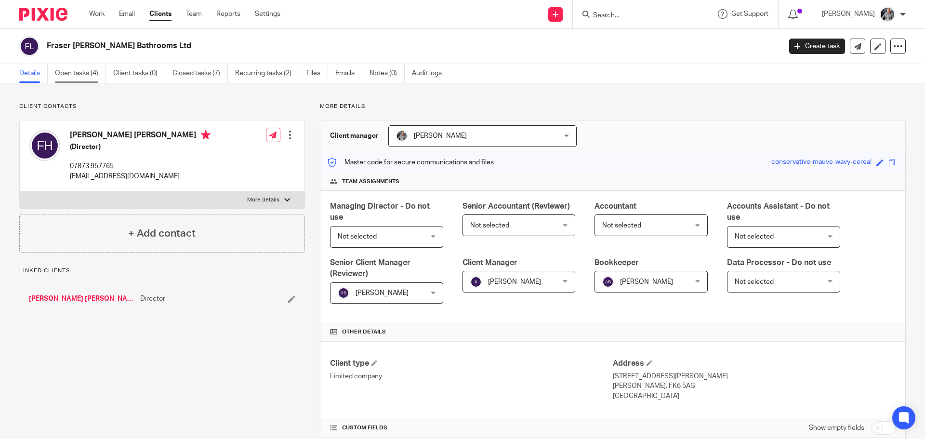
click at [92, 74] on link "Open tasks (4)" at bounding box center [80, 73] width 51 height 19
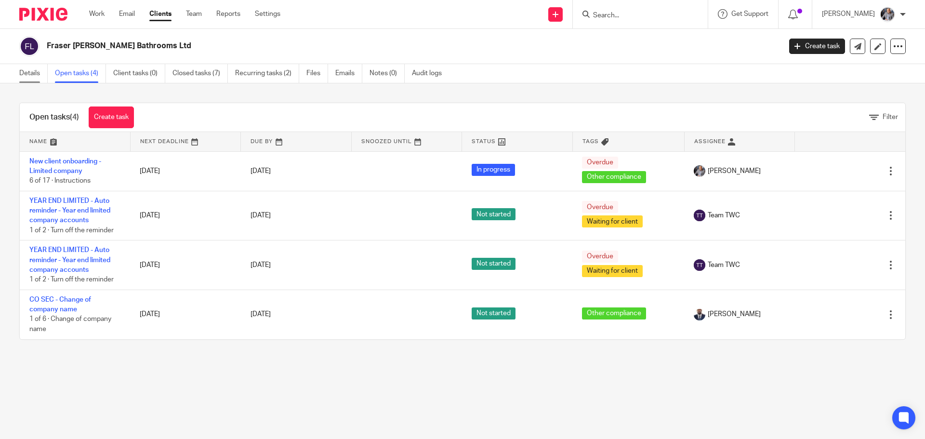
click at [23, 77] on link "Details" at bounding box center [33, 73] width 28 height 19
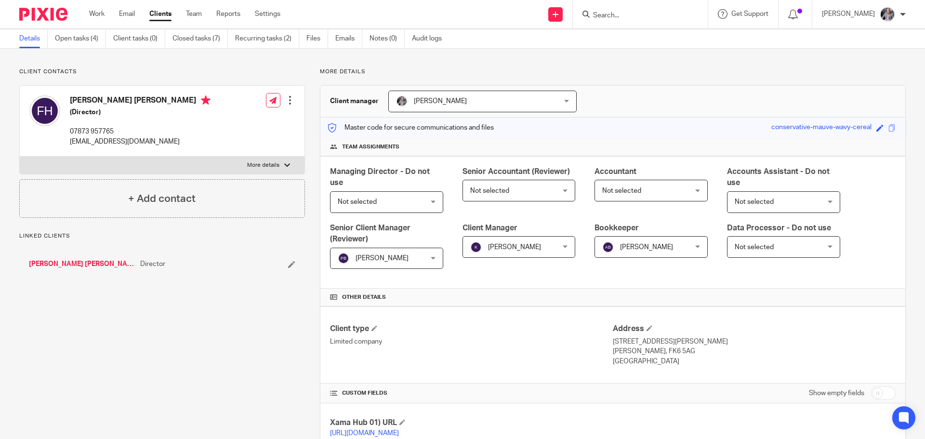
scroll to position [217, 0]
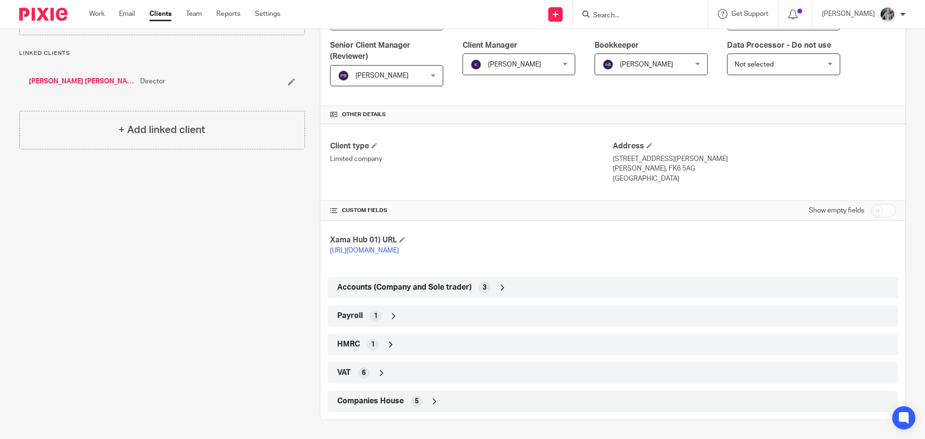
click at [355, 397] on span "Companies House" at bounding box center [370, 401] width 67 height 10
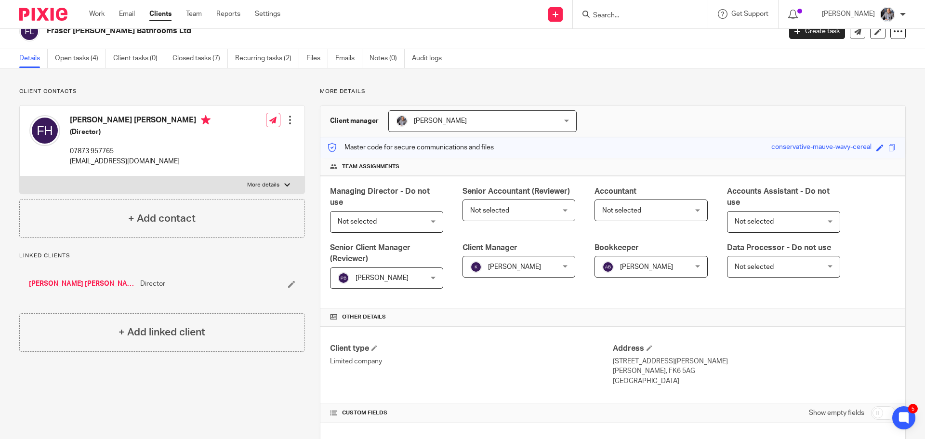
scroll to position [0, 0]
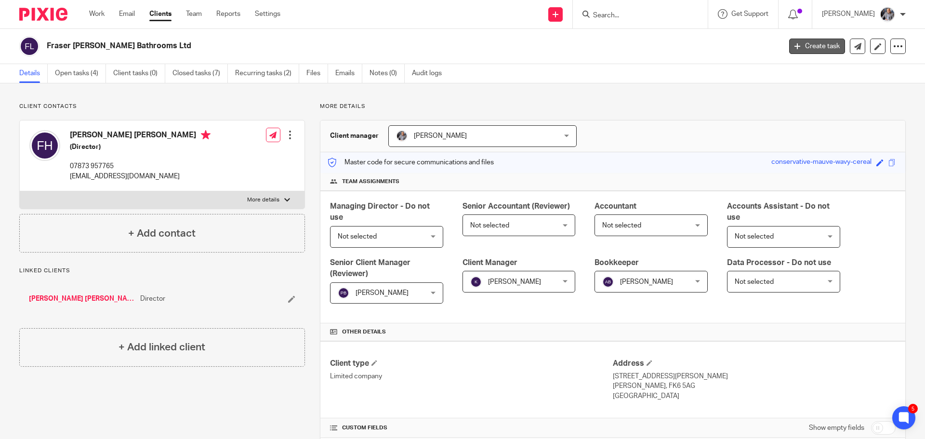
click at [810, 44] on link "Create task" at bounding box center [818, 46] width 56 height 15
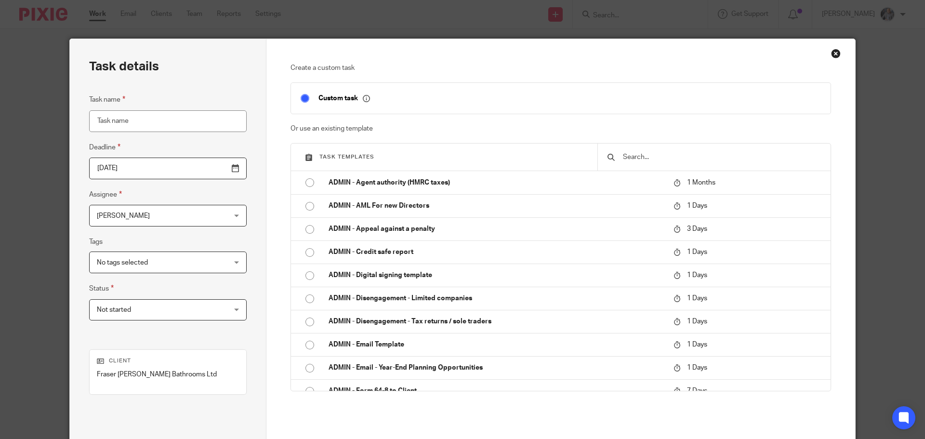
click at [656, 161] on input "text" at bounding box center [721, 157] width 199 height 11
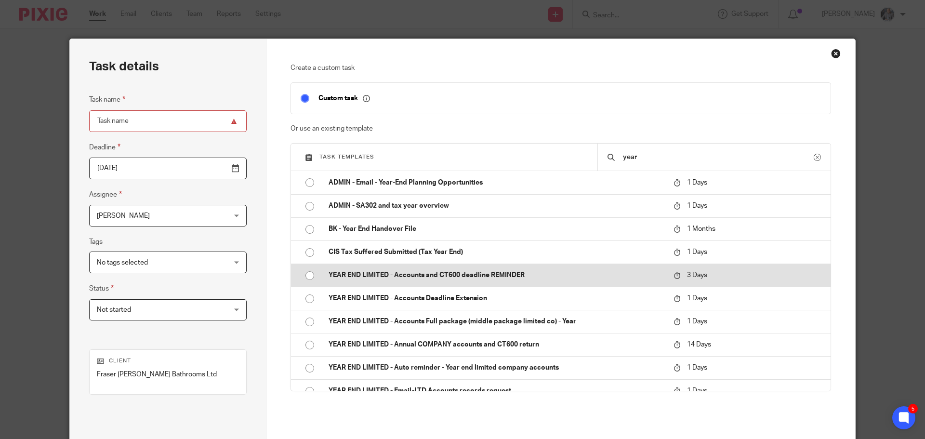
scroll to position [12, 0]
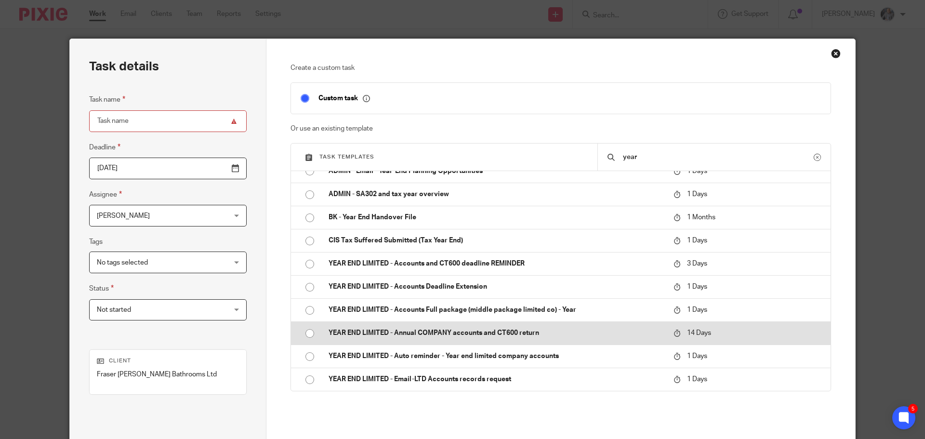
type input "year"
click at [447, 332] on p "YEAR END LIMITED - Annual COMPANY accounts and CT600 return" at bounding box center [496, 333] width 335 height 10
type input "2025-10-01"
type input "YEAR END LIMITED - Annual COMPANY accounts and CT600 return"
checkbox input "false"
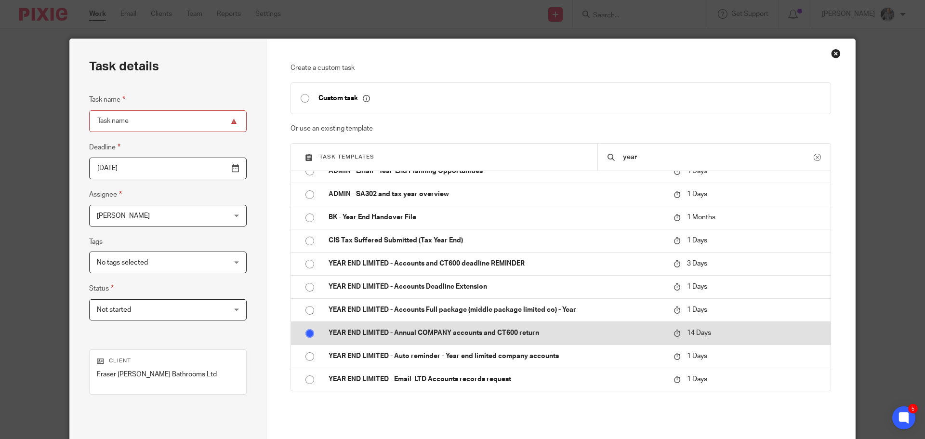
radio input "true"
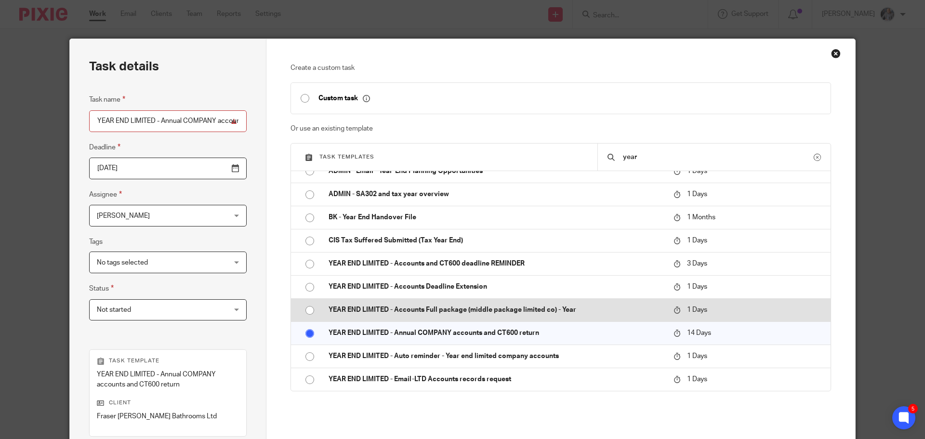
scroll to position [140, 0]
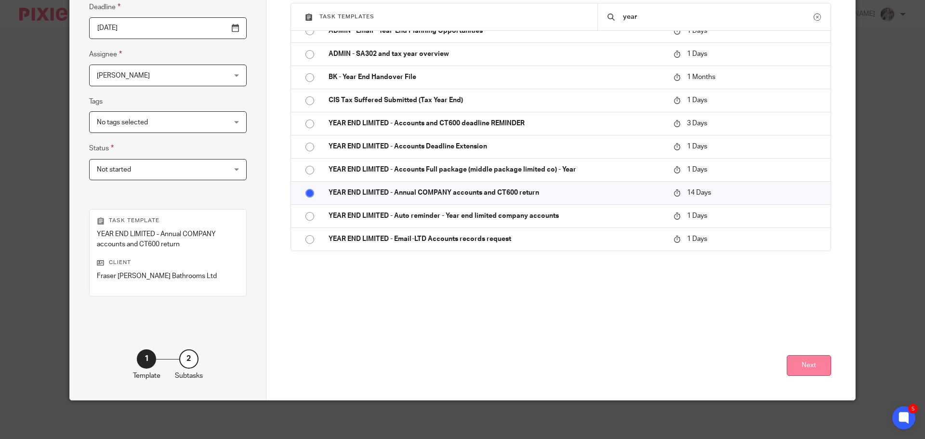
click at [796, 361] on button "Next" at bounding box center [809, 365] width 44 height 21
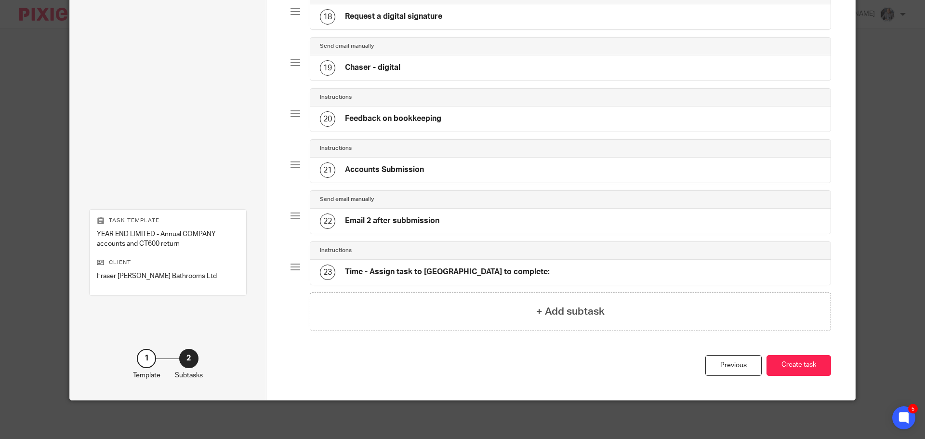
scroll to position [964, 0]
click at [800, 373] on button "Create task" at bounding box center [799, 365] width 65 height 21
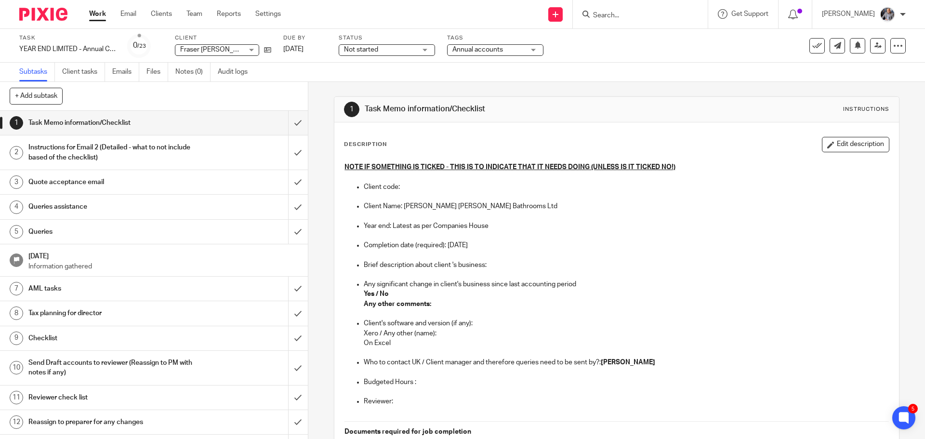
click at [494, 265] on p "Brief description about client 's business:" at bounding box center [626, 265] width 525 height 10
click at [834, 143] on button "Edit description" at bounding box center [855, 144] width 67 height 15
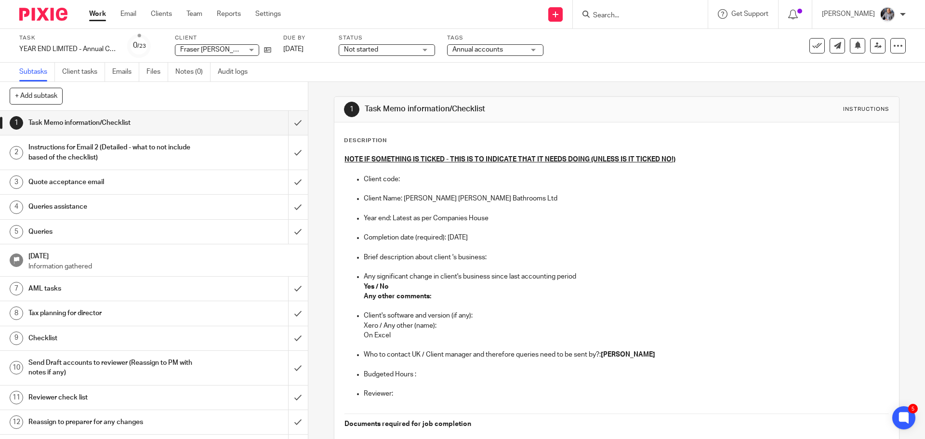
click at [503, 258] on p "Brief description about client 's business:" at bounding box center [626, 258] width 525 height 10
click at [387, 286] on p "Yes / No" at bounding box center [626, 287] width 525 height 10
click at [441, 299] on p "Any other comments:" at bounding box center [626, 297] width 525 height 10
drag, startPoint x: 453, startPoint y: 323, endPoint x: 352, endPoint y: 321, distance: 100.3
click at [352, 321] on ul "Client's software and version (if any): Xero / Any other (name): On Excel Who t…" at bounding box center [617, 360] width 544 height 98
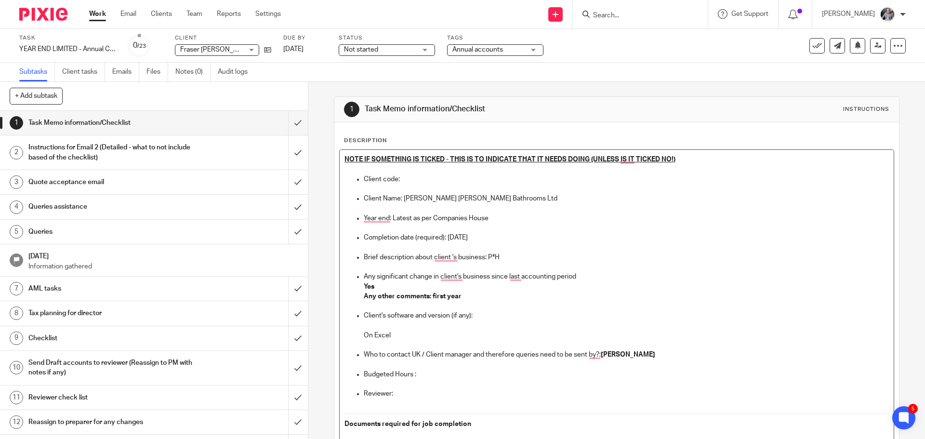
click at [424, 376] on p "Budgeted Hours :" at bounding box center [626, 375] width 525 height 10
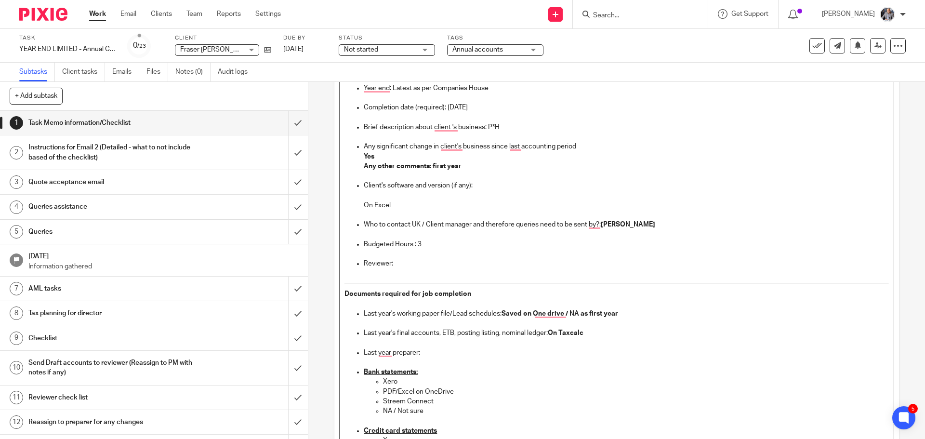
scroll to position [145, 0]
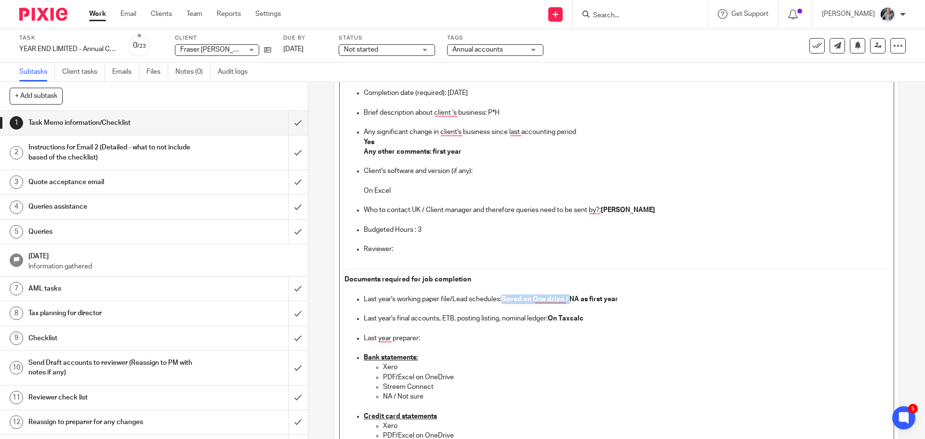
drag, startPoint x: 571, startPoint y: 300, endPoint x: 503, endPoint y: 300, distance: 67.5
click at [503, 300] on strong "Saved on One drive / NA as first year" at bounding box center [560, 299] width 117 height 7
click at [600, 322] on p "Last year's final accounts, ETB, posting listing, nominal ledger: On Taxcalc" at bounding box center [626, 319] width 525 height 10
drag, startPoint x: 599, startPoint y: 321, endPoint x: 354, endPoint y: 316, distance: 244.9
click at [364, 316] on li "Last year's final accounts, ETB, posting listing, nominal ledger: On Taxcalc" at bounding box center [626, 324] width 525 height 20
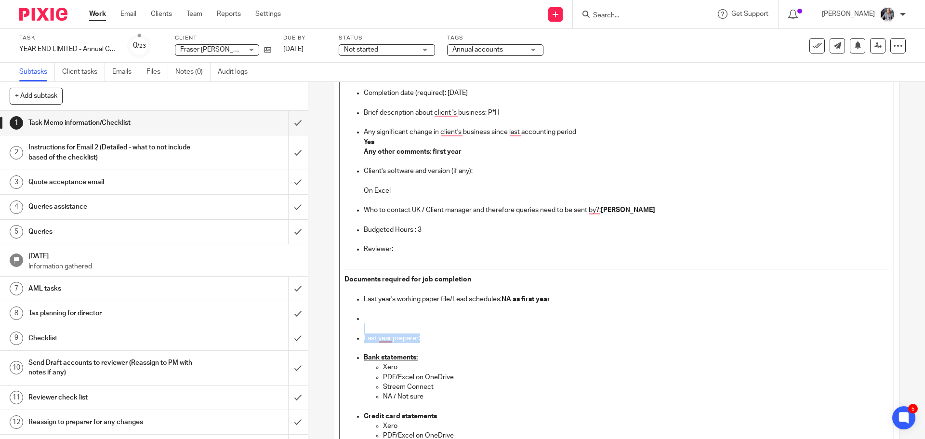
drag, startPoint x: 443, startPoint y: 336, endPoint x: 348, endPoint y: 332, distance: 95.0
click at [348, 332] on ul "Last year's working paper file/Lead schedules: NA as first year Last year prepa…" at bounding box center [617, 353] width 544 height 117
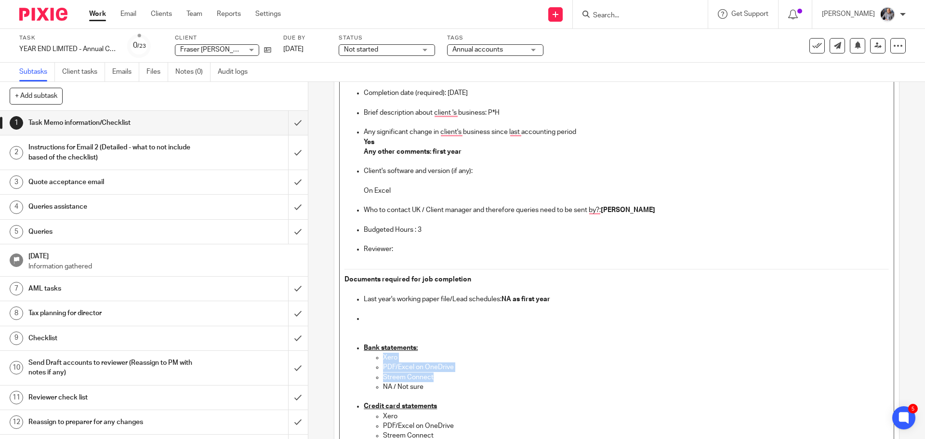
drag, startPoint x: 433, startPoint y: 379, endPoint x: 377, endPoint y: 357, distance: 60.0
click at [377, 357] on ul "Xero PDF/Excel on OneDrive Streem Connect NA / Not sure" at bounding box center [626, 372] width 525 height 39
click at [437, 364] on p "NA / Not sure" at bounding box center [636, 367] width 506 height 10
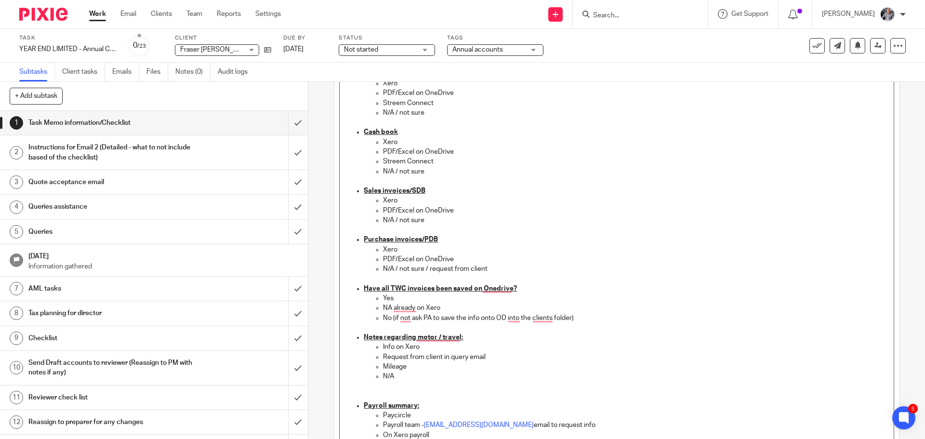
scroll to position [0, 0]
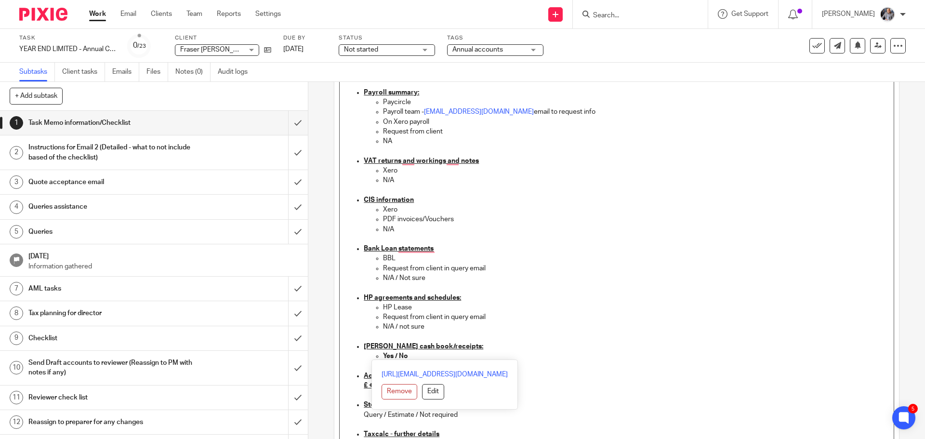
drag, startPoint x: 486, startPoint y: 270, endPoint x: 561, endPoint y: 355, distance: 112.7
click at [561, 355] on div "NOTE IF SOMETHING IS TICKED - THIS IS TO INDICATE THAT IT NEEDS DOING (UNLESS I…" at bounding box center [617, 30] width 554 height 1302
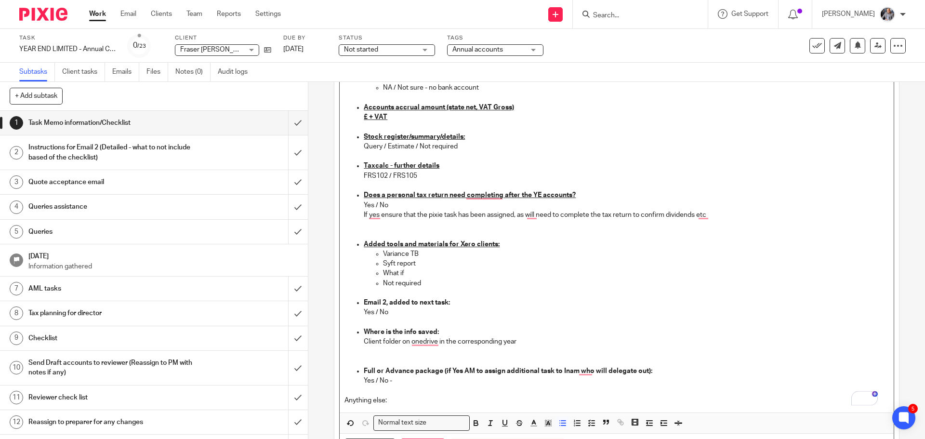
click at [366, 116] on u "£ + VAT" at bounding box center [376, 117] width 24 height 7
drag, startPoint x: 418, startPoint y: 144, endPoint x: 362, endPoint y: 146, distance: 56.4
click at [364, 146] on p "Query / Estimate / Not required" at bounding box center [626, 147] width 525 height 10
click at [621, 245] on p "Added tools and materials for Xero clients:" at bounding box center [626, 245] width 525 height 10
drag, startPoint x: 419, startPoint y: 176, endPoint x: 385, endPoint y: 176, distance: 34.2
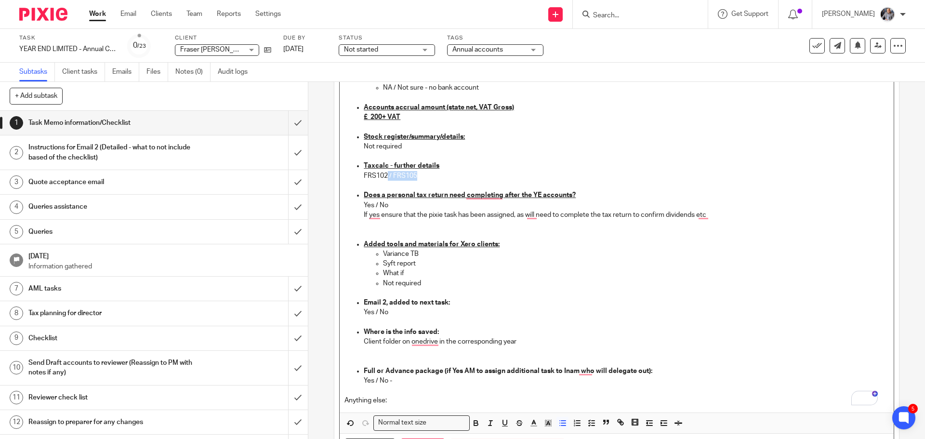
click at [385, 176] on p "FRS102 / FRS105" at bounding box center [626, 176] width 525 height 10
click at [377, 205] on p "Yes / No" at bounding box center [626, 206] width 525 height 10
drag, startPoint x: 406, startPoint y: 272, endPoint x: 378, endPoint y: 255, distance: 32.4
click at [379, 257] on ul "Variance TB Syft report What if Not required" at bounding box center [626, 268] width 525 height 39
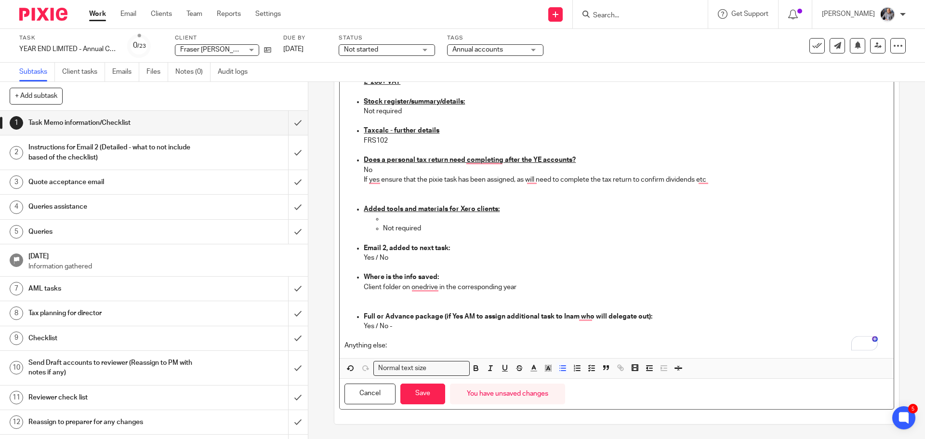
click at [375, 325] on p "Yes / No -" at bounding box center [626, 326] width 525 height 10
click at [415, 394] on button "Save" at bounding box center [423, 394] width 45 height 21
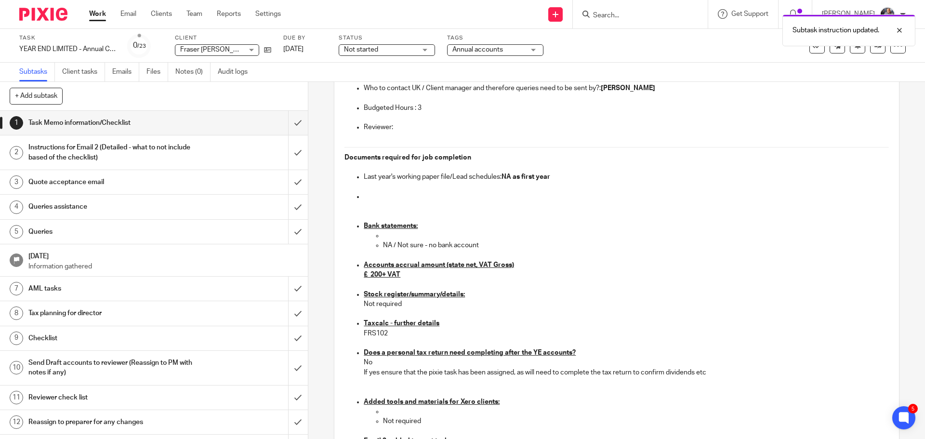
click at [69, 157] on h1 "Instructions for Email 2 (Detailed - what to not include based of the checklist)" at bounding box center [111, 152] width 167 height 25
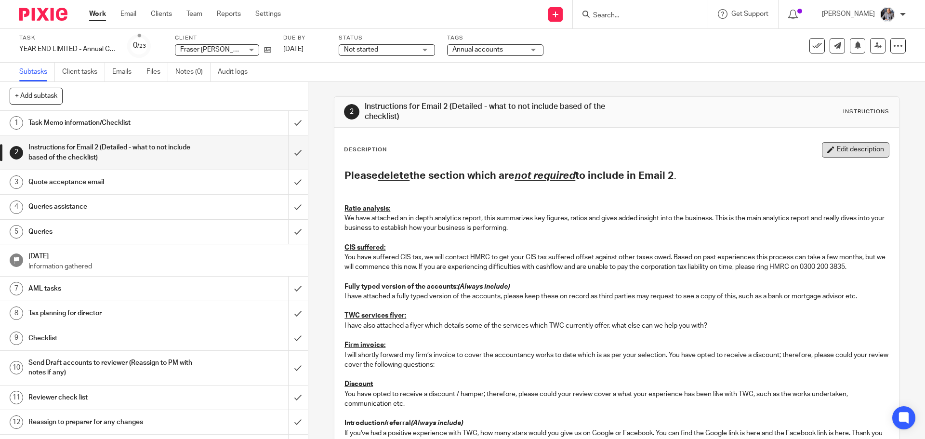
click at [841, 156] on button "Edit description" at bounding box center [855, 149] width 67 height 15
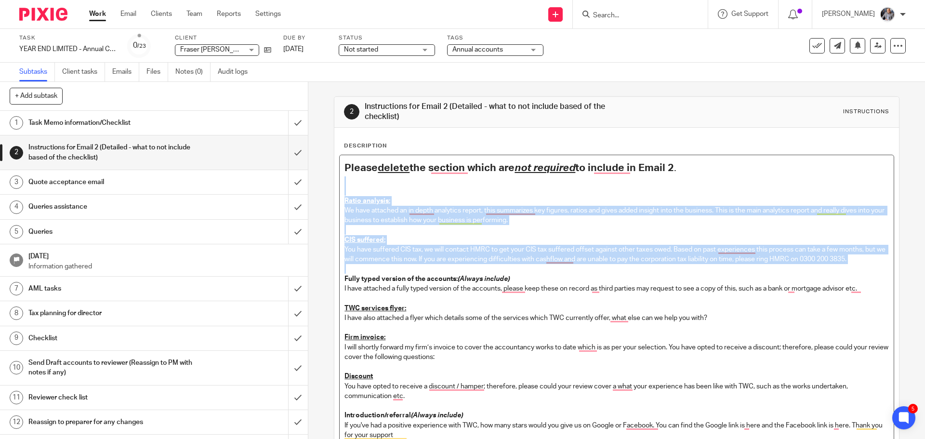
drag, startPoint x: 348, startPoint y: 189, endPoint x: 876, endPoint y: 265, distance: 533.7
click at [876, 265] on div "Please delete the section which are not required to include in Email 2 . Ratio …" at bounding box center [617, 355] width 554 height 400
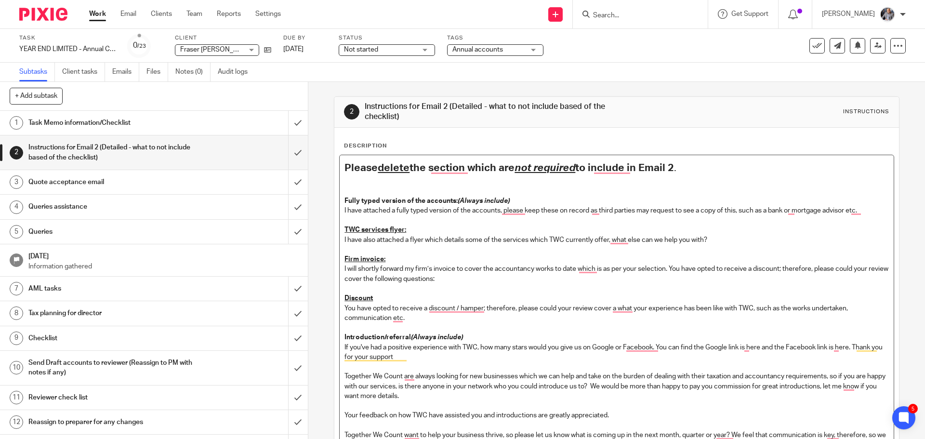
drag, startPoint x: 345, startPoint y: 228, endPoint x: 727, endPoint y: 239, distance: 382.4
click at [727, 239] on div "Please delete the section which are not required to include in Email 2 . Fully …" at bounding box center [617, 315] width 554 height 321
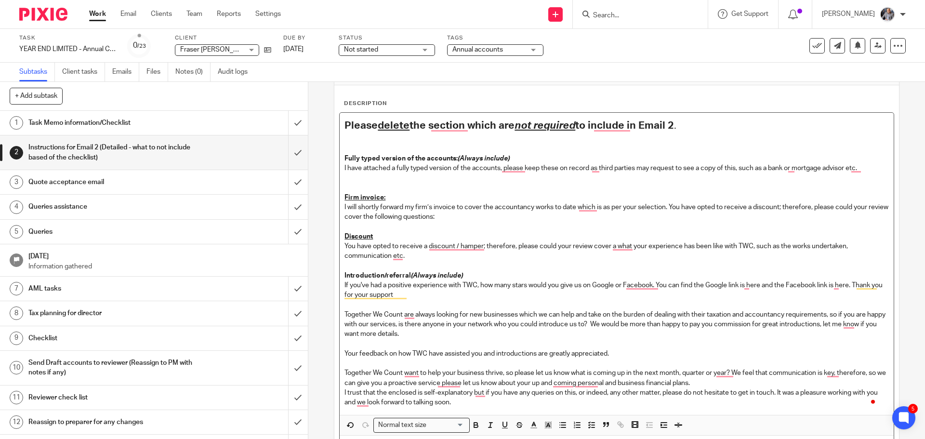
scroll to position [96, 0]
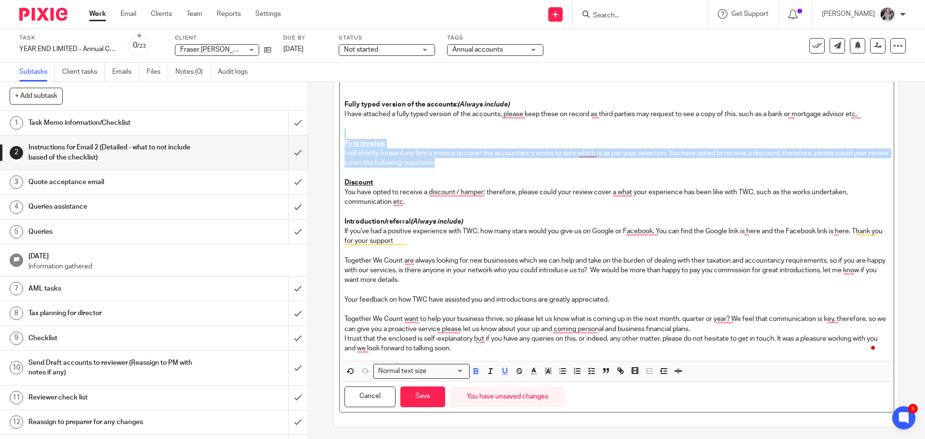
drag, startPoint x: 463, startPoint y: 162, endPoint x: 336, endPoint y: 131, distance: 130.7
click at [339, 131] on div "Please delete the section which are not required to include in Email 2 . Fully …" at bounding box center [616, 235] width 555 height 354
click at [429, 130] on p "To enrich screen reader interactions, please activate Accessibility in Grammarl…" at bounding box center [617, 134] width 544 height 10
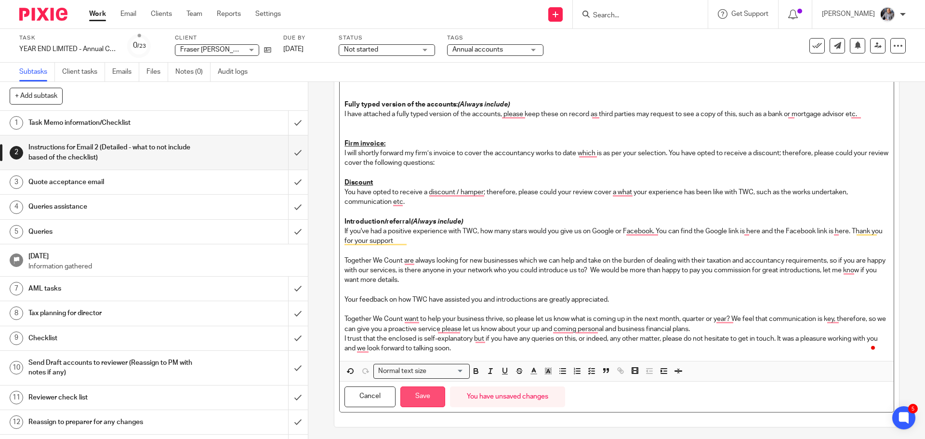
click at [424, 399] on button "Save" at bounding box center [423, 397] width 45 height 21
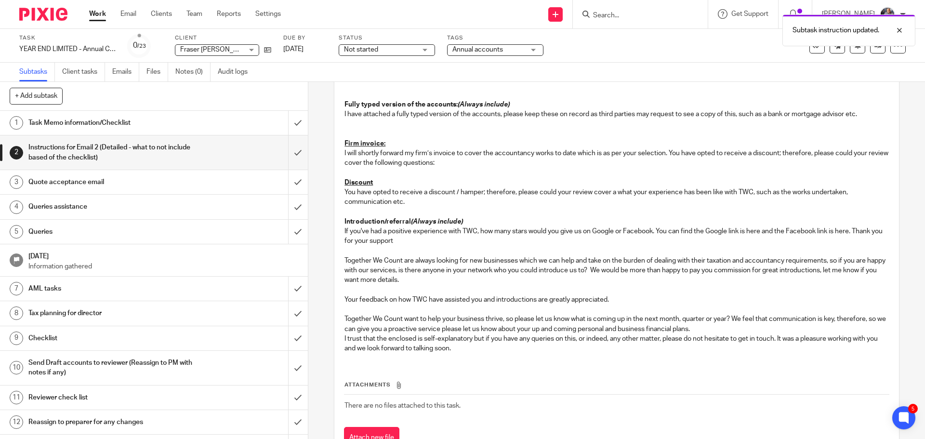
click at [92, 183] on h1 "Quote acceptance email" at bounding box center [111, 182] width 167 height 14
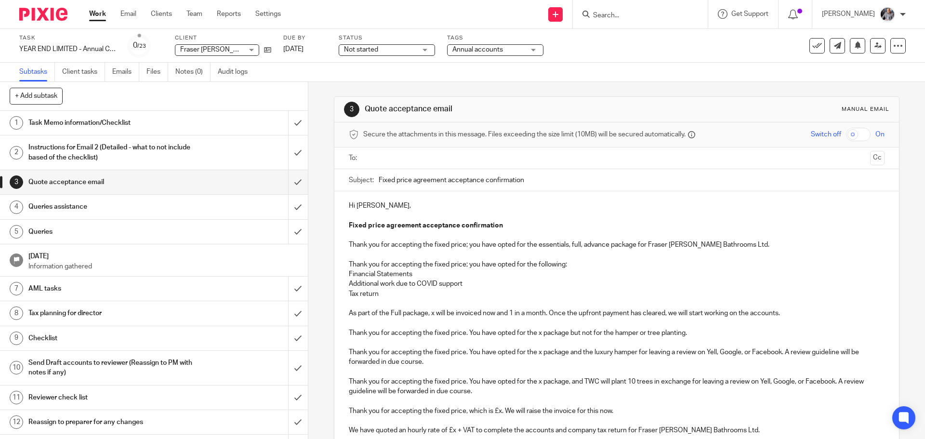
click at [386, 156] on input "text" at bounding box center [616, 158] width 499 height 11
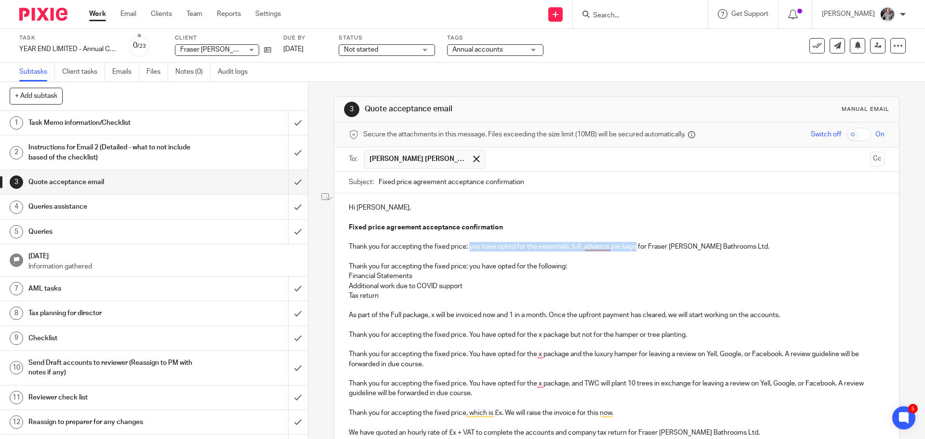
drag, startPoint x: 468, startPoint y: 247, endPoint x: 635, endPoint y: 251, distance: 167.3
click at [635, 251] on p "Thank you for accepting the fixed price; you have opted for the essentials, ful…" at bounding box center [616, 247] width 535 height 10
click at [619, 246] on p "Thank you for accepting the fixed price being £200 + VAT for Fraser [PERSON_NAM…" at bounding box center [616, 247] width 535 height 10
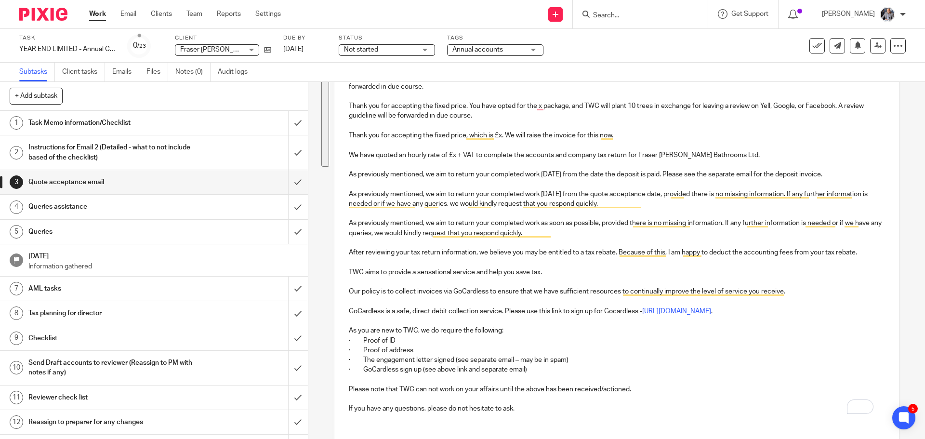
scroll to position [289, 0]
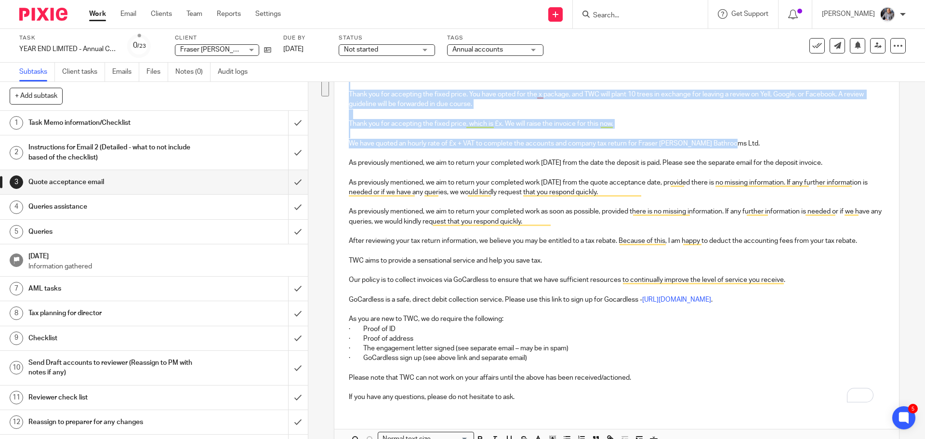
drag, startPoint x: 709, startPoint y: 252, endPoint x: 752, endPoint y: 144, distance: 116.4
click at [752, 144] on div "Hi [PERSON_NAME], Fixed price agreement acceptance confirmation Thank you for a…" at bounding box center [617, 156] width 564 height 505
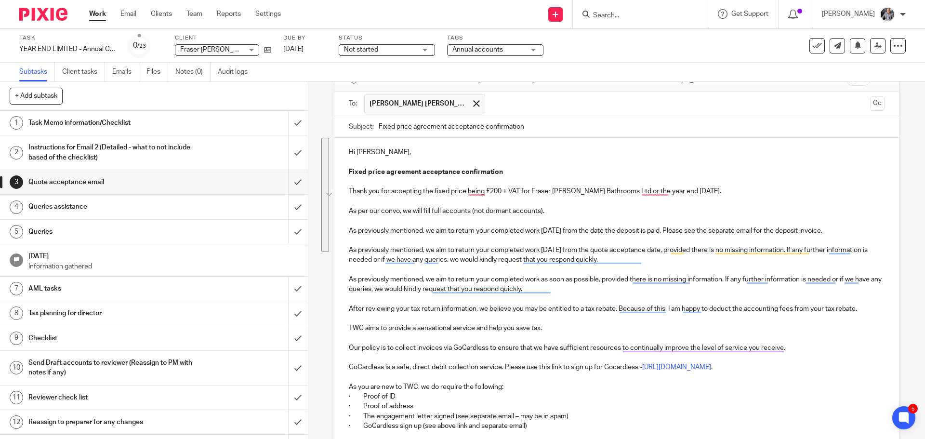
scroll to position [104, 0]
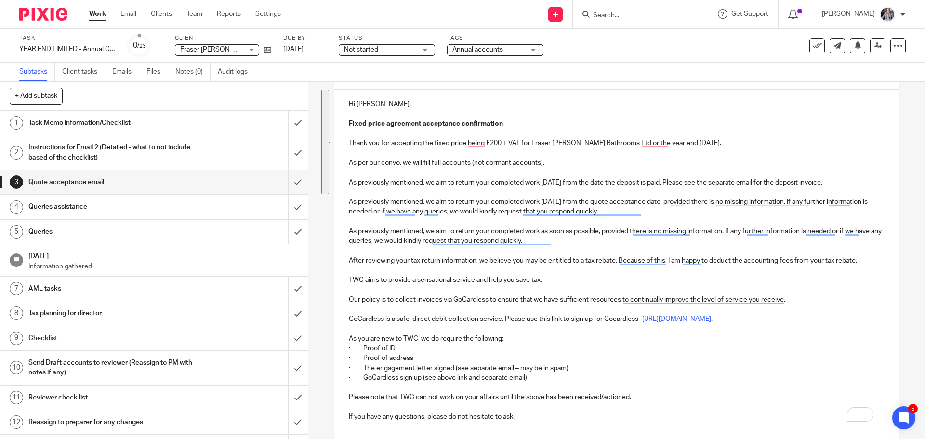
drag, startPoint x: 586, startPoint y: 262, endPoint x: 872, endPoint y: 257, distance: 286.8
click at [872, 257] on div "Hi [PERSON_NAME], Fixed price agreement acceptance confirmation Thank you for a…" at bounding box center [617, 259] width 564 height 339
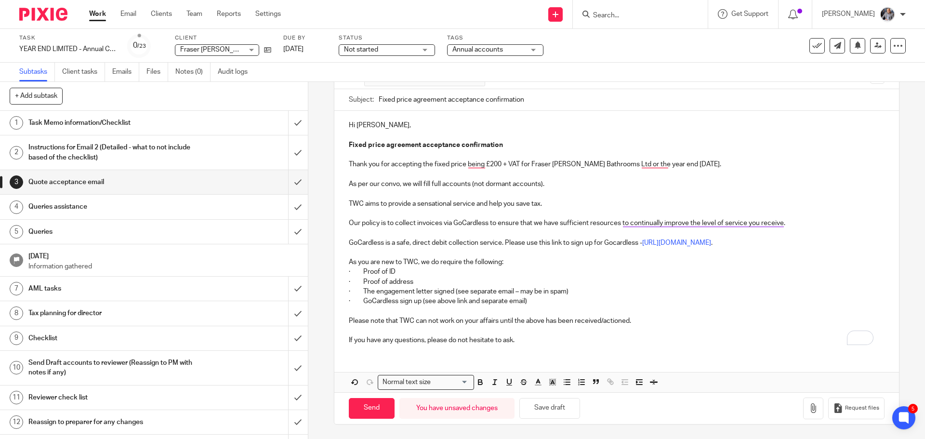
scroll to position [82, 0]
click at [346, 260] on div "Hi [PERSON_NAME], Fixed price agreement acceptance confirmation Thank you for a…" at bounding box center [617, 231] width 564 height 241
click at [422, 282] on p "· Proof of address" at bounding box center [616, 282] width 535 height 10
drag, startPoint x: 422, startPoint y: 281, endPoint x: 359, endPoint y: 274, distance: 63.6
click at [359, 274] on div "Hi Fraser, Fixed price agreement acceptance confirmation Thank you for acceptin…" at bounding box center [617, 231] width 564 height 241
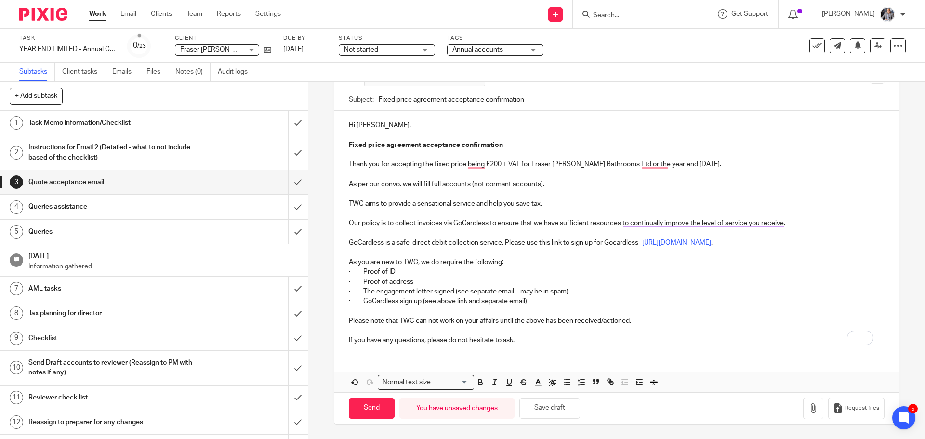
scroll to position [63, 0]
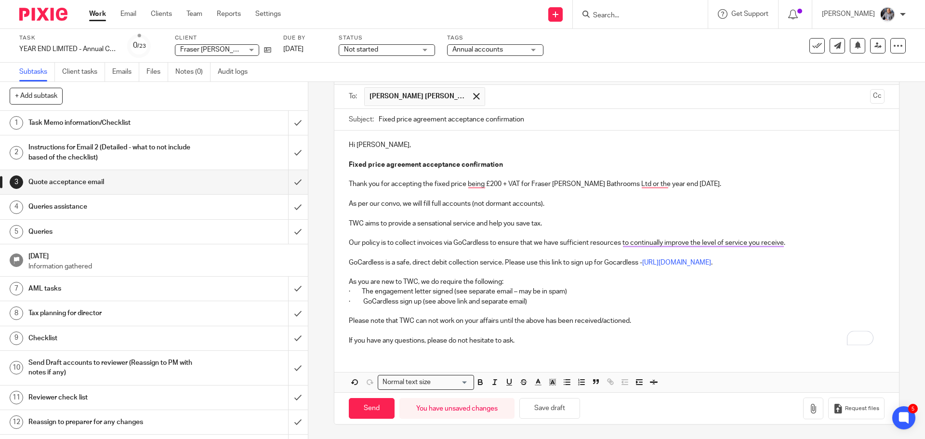
click at [367, 282] on p "As you are new to TWC, we do require the following:" at bounding box center [616, 282] width 535 height 10
click at [378, 415] on input "Send" at bounding box center [372, 408] width 46 height 21
type input "Sent"
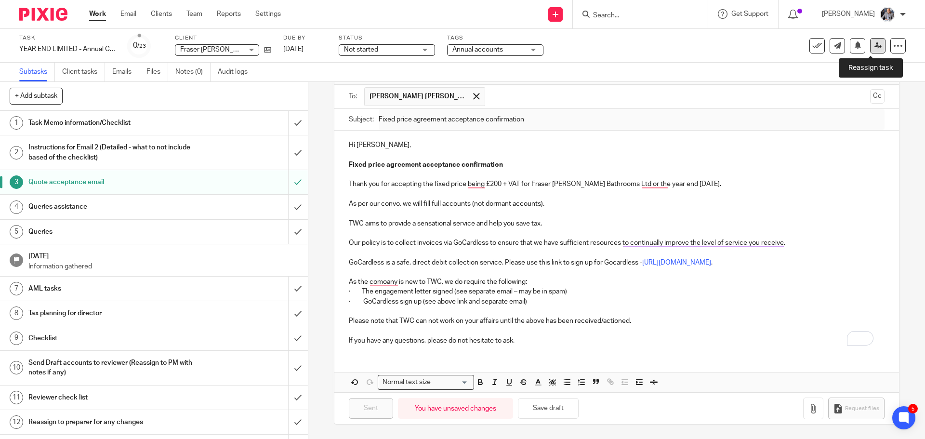
click at [875, 48] on icon at bounding box center [878, 45] width 7 height 7
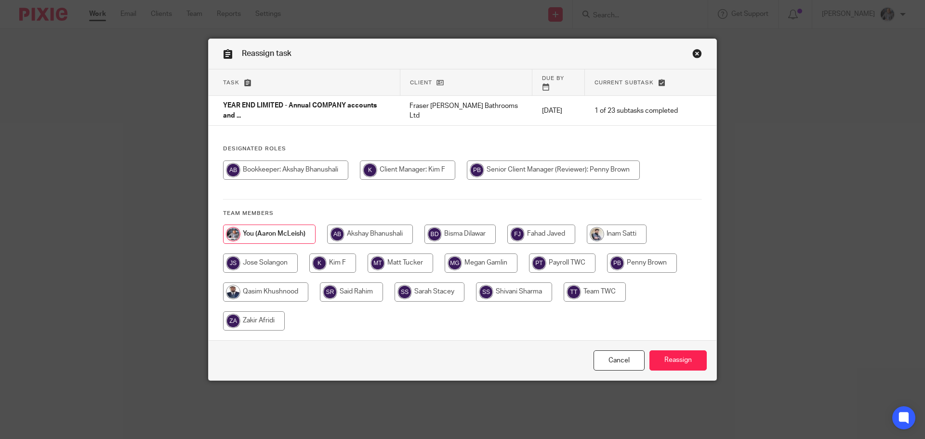
click at [607, 225] on input "radio" at bounding box center [617, 234] width 60 height 19
radio input "true"
click at [670, 350] on input "Reassign" at bounding box center [678, 360] width 57 height 21
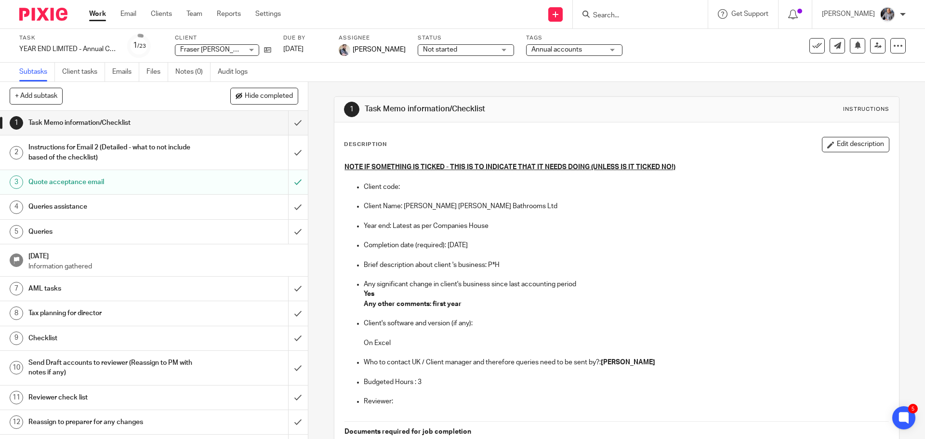
click at [650, 16] on input "Search" at bounding box center [635, 16] width 87 height 9
type input "must"
click at [666, 37] on link at bounding box center [671, 37] width 163 height 14
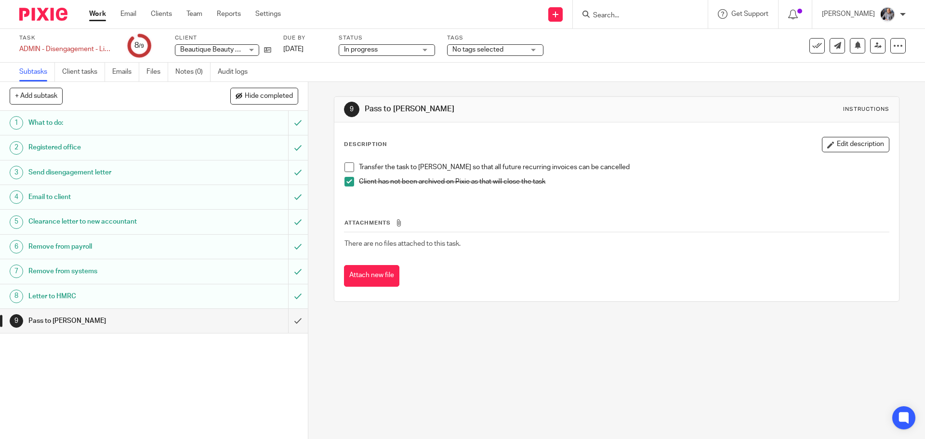
click at [73, 247] on h1 "Remove from payroll" at bounding box center [111, 247] width 167 height 14
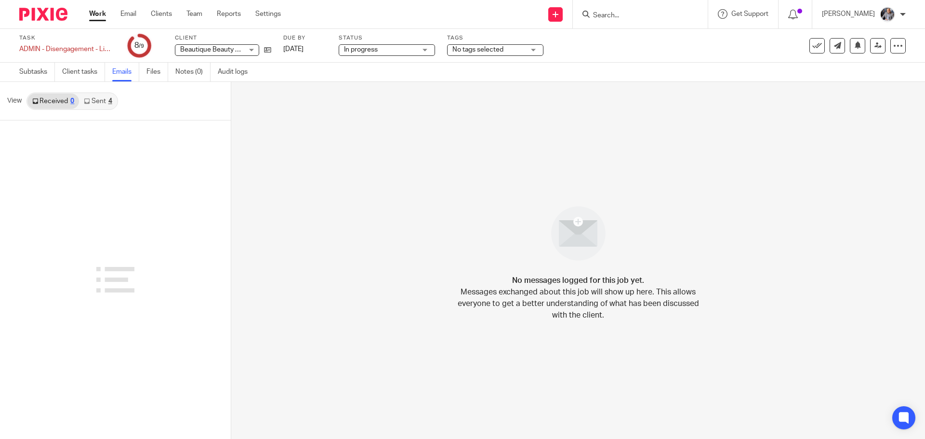
click at [96, 102] on link "Sent 4" at bounding box center [98, 101] width 38 height 15
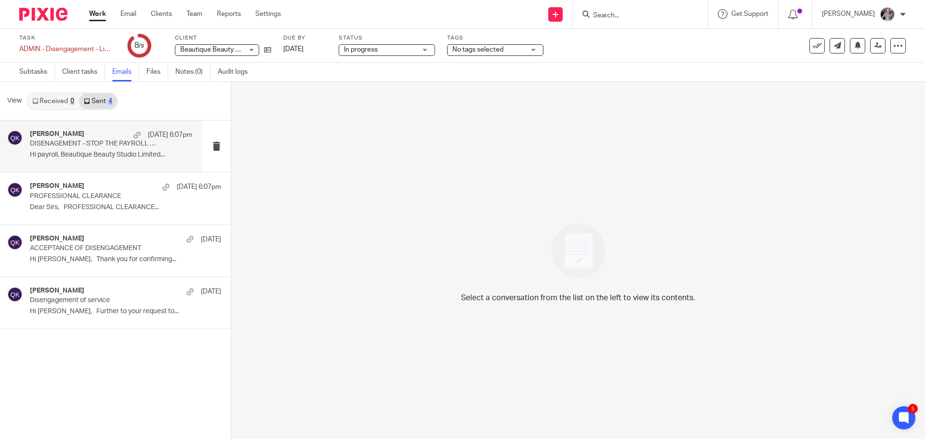
click at [96, 158] on p "Hi payroll, Beautique Beauty Studio Limited..." at bounding box center [111, 155] width 162 height 8
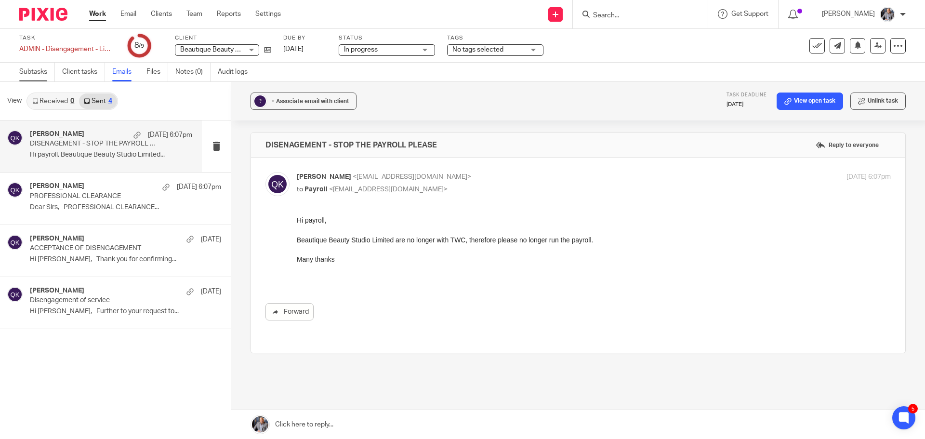
click at [38, 74] on link "Subtasks" at bounding box center [37, 72] width 36 height 19
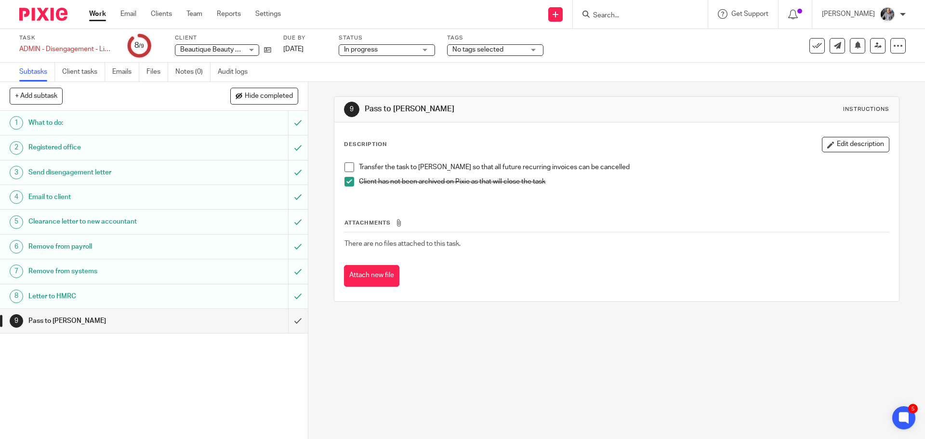
click at [349, 165] on span at bounding box center [350, 167] width 10 height 10
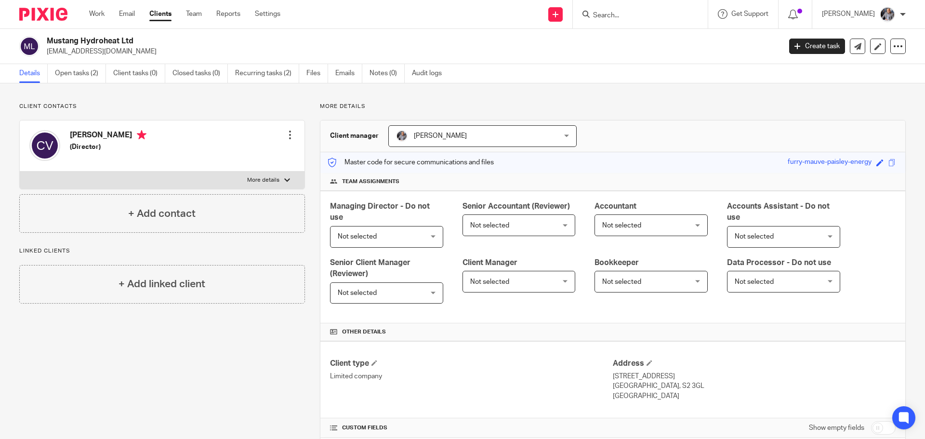
drag, startPoint x: 138, startPoint y: 42, endPoint x: 49, endPoint y: 41, distance: 89.2
click at [49, 41] on h2 "Mustang Hydroheat Ltd" at bounding box center [338, 41] width 583 height 10
copy h2 "Mustang Hydroheat Ltd"
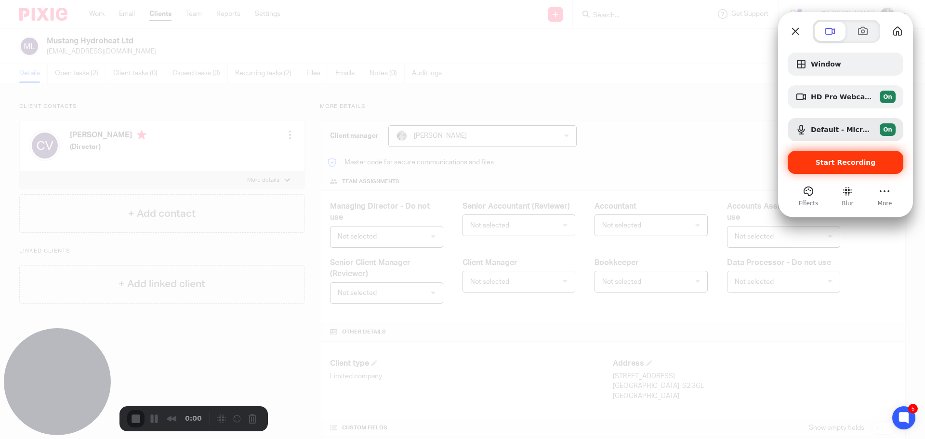
click at [849, 162] on span "Start Recording" at bounding box center [846, 163] width 60 height 8
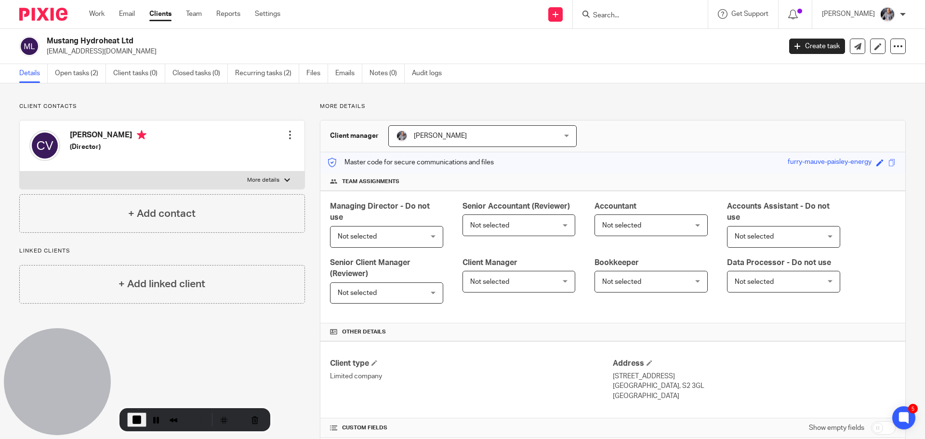
click at [171, 50] on p "[EMAIL_ADDRESS][DOMAIN_NAME]" at bounding box center [411, 52] width 728 height 10
click at [132, 422] on span "End Recording" at bounding box center [137, 420] width 12 height 12
